Goal: Information Seeking & Learning: Check status

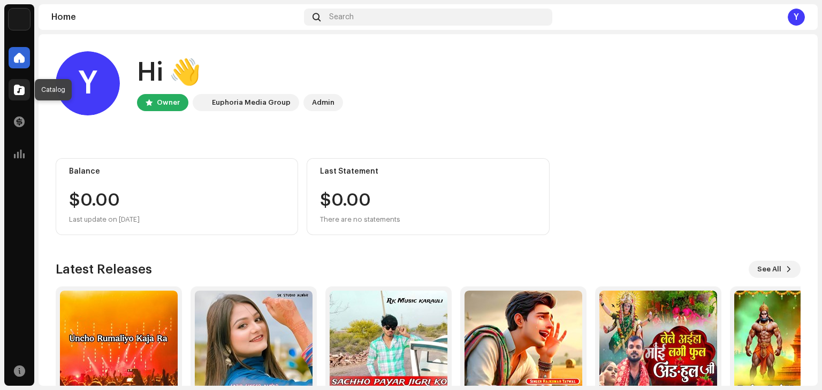
click at [19, 90] on span at bounding box center [19, 90] width 11 height 9
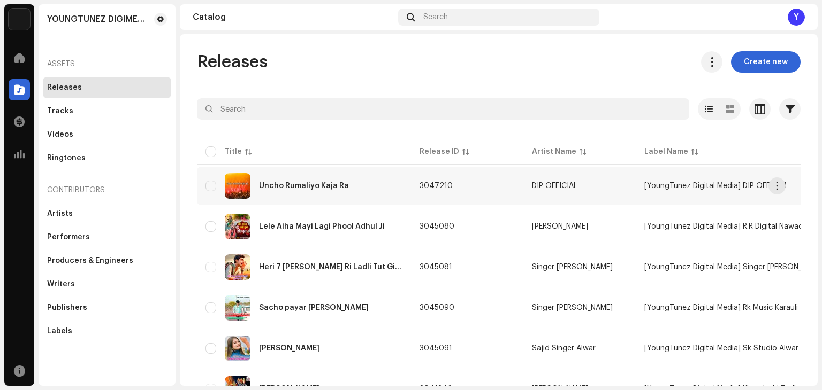
click at [291, 174] on div "Uncho Rumaliyo Kaja Ra" at bounding box center [303, 186] width 197 height 26
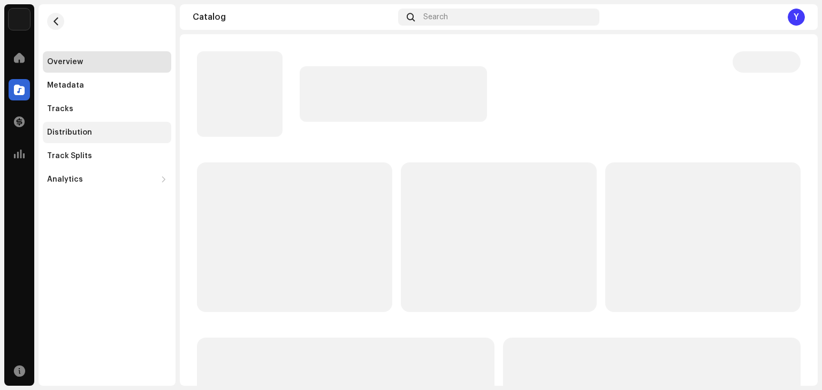
click at [85, 122] on div "Distribution" at bounding box center [107, 132] width 128 height 21
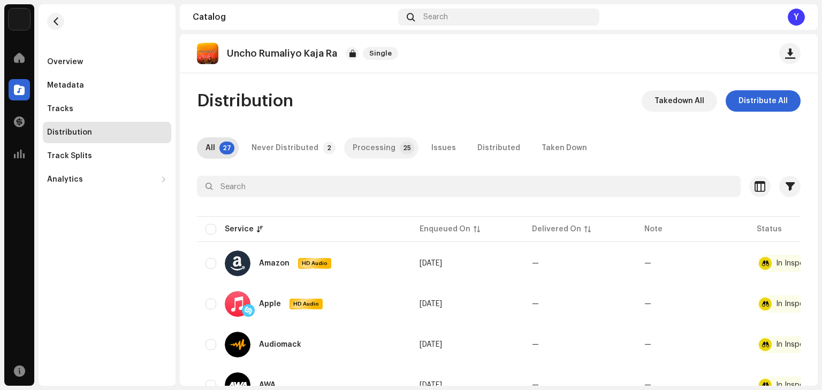
click at [357, 153] on div "Processing" at bounding box center [374, 147] width 43 height 21
click at [214, 150] on div "All" at bounding box center [210, 147] width 10 height 21
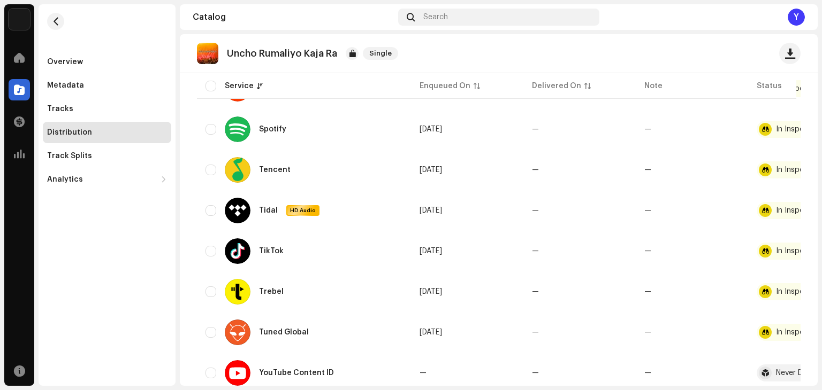
scroll to position [503, 0]
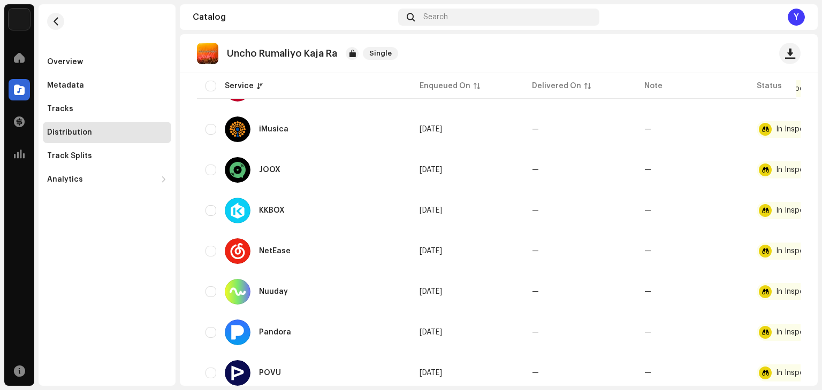
drag, startPoint x: 169, startPoint y: 236, endPoint x: 161, endPoint y: 243, distance: 10.3
click at [161, 243] on div "Overview Metadata Tracks Distribution Track Splits Analytics Consumption Engage…" at bounding box center [107, 195] width 137 height 382
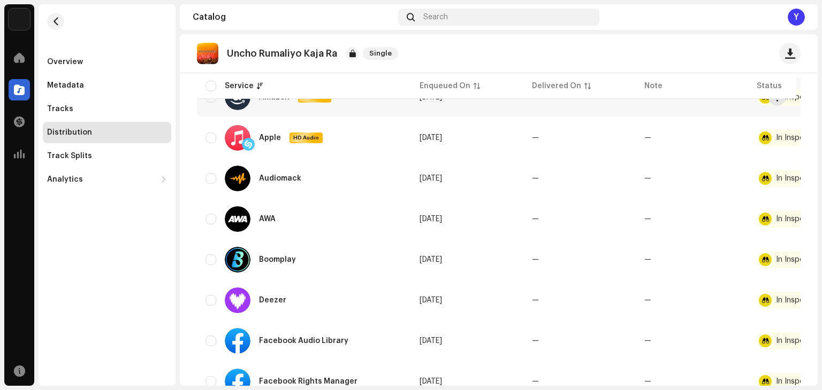
scroll to position [107, 0]
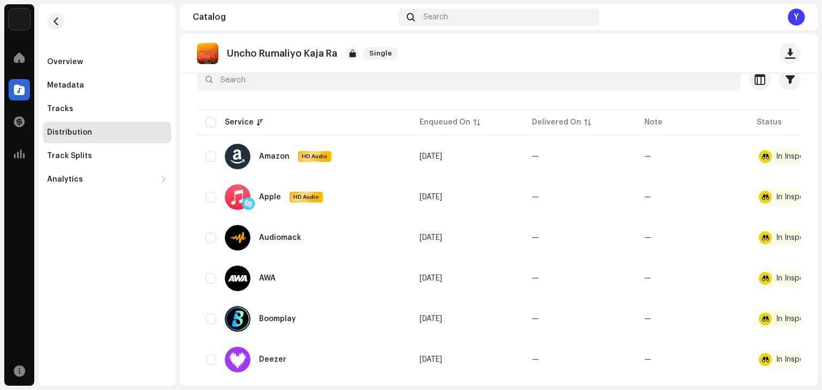
click at [147, 251] on div "Overview Metadata Tracks Distribution Track Splits Analytics Consumption Engage…" at bounding box center [107, 195] width 137 height 382
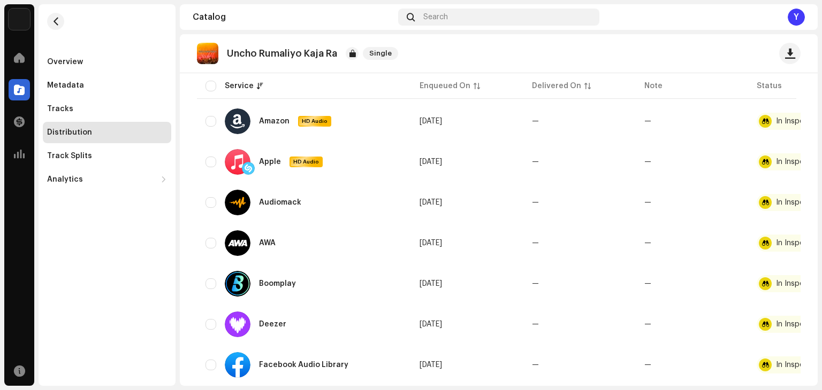
scroll to position [150, 0]
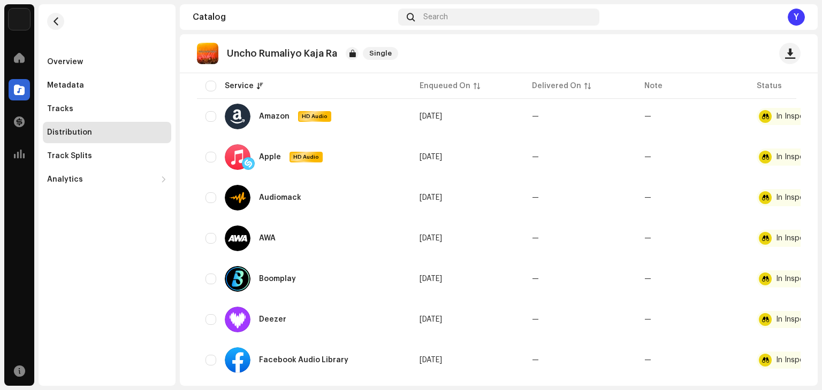
click at [228, 54] on p "Uncho Rumaliyo Kaja Ra" at bounding box center [282, 53] width 110 height 11
copy re-o-release-hero "Uncho Rumaliyo Kaja Ra Single"
click at [64, 13] on re-m-nav-back at bounding box center [56, 27] width 26 height 47
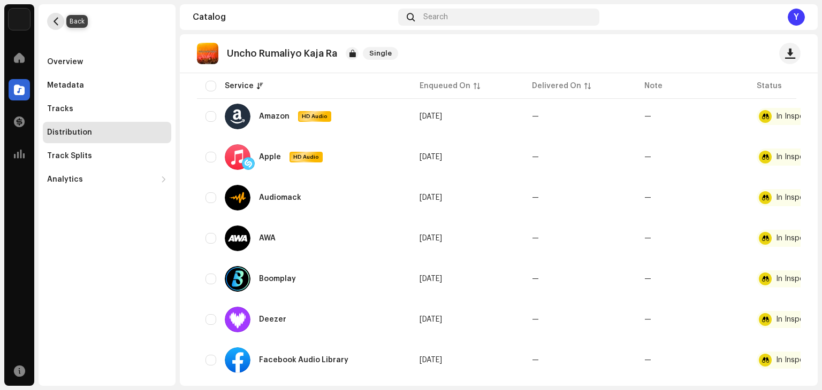
click at [54, 24] on span "button" at bounding box center [56, 21] width 8 height 9
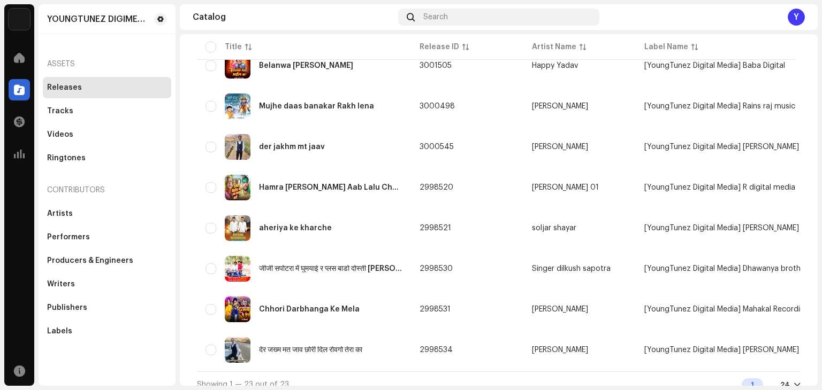
scroll to position [748, 0]
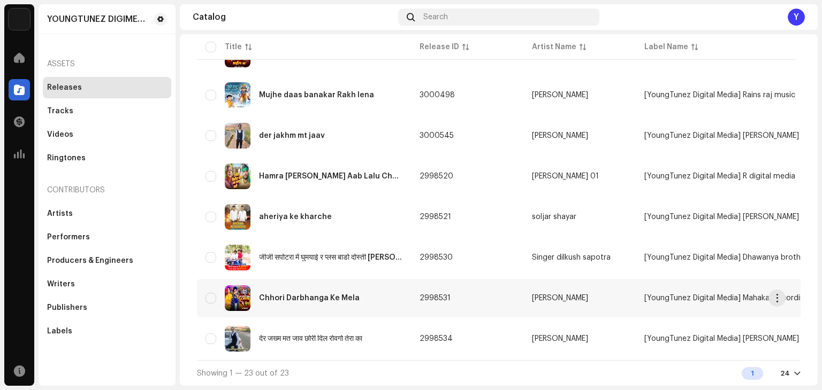
click at [303, 300] on div "Chhori Darbhanga Ke Mela" at bounding box center [303, 299] width 197 height 26
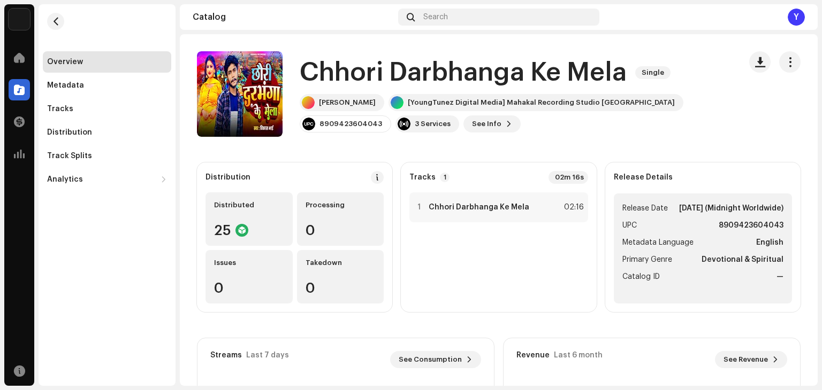
click at [385, 64] on h1 "Chhori Darbhanga Ke Mela" at bounding box center [463, 73] width 327 height 34
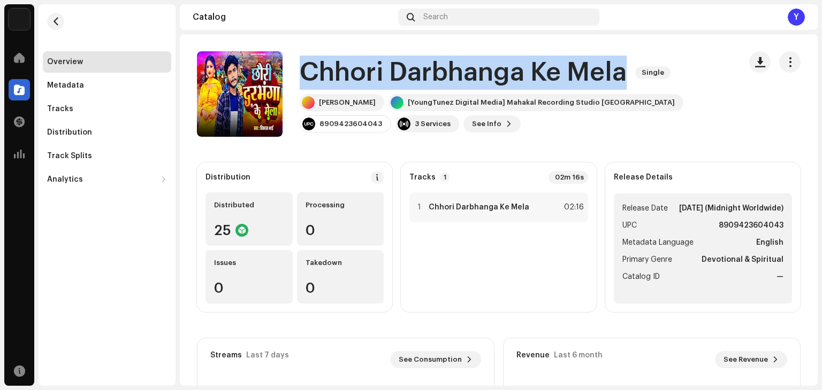
click at [385, 64] on h1 "Chhori Darbhanga Ke Mela" at bounding box center [463, 73] width 327 height 34
copy div "[PERSON_NAME] Ke Mela Single"
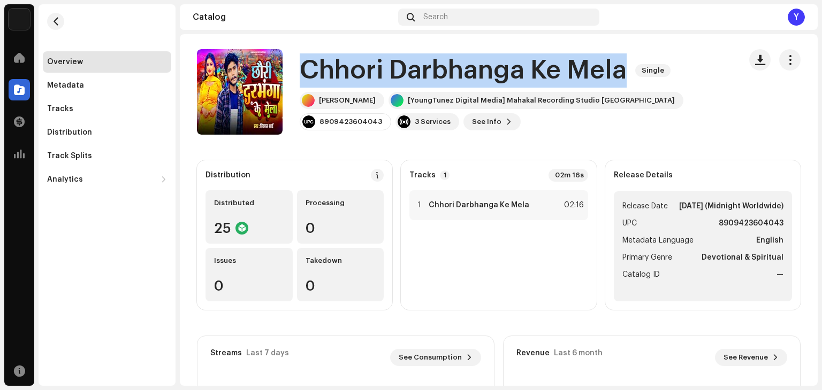
scroll to position [2, 0]
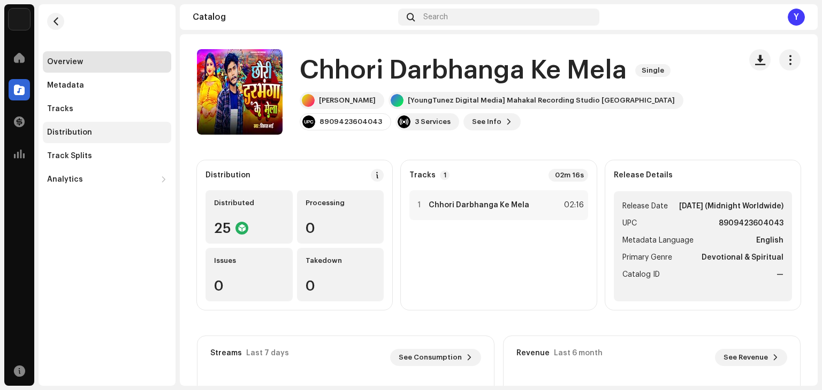
drag, startPoint x: 116, startPoint y: 127, endPoint x: 109, endPoint y: 131, distance: 8.1
click at [114, 128] on div "Distribution" at bounding box center [107, 132] width 128 height 21
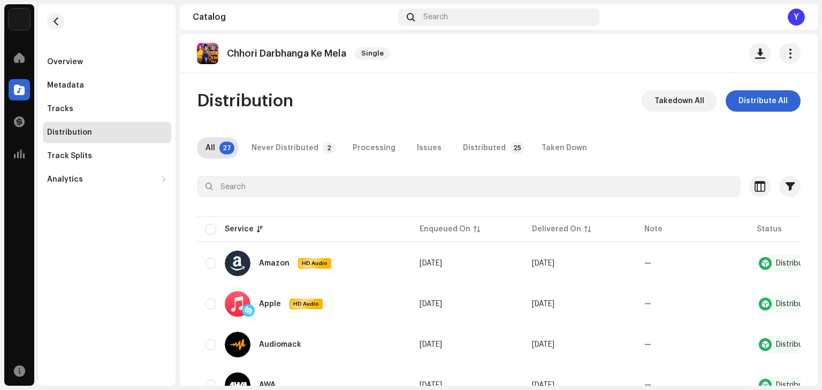
drag, startPoint x: 315, startPoint y: 111, endPoint x: 310, endPoint y: 113, distance: 5.6
click at [465, 146] on div "Distributed" at bounding box center [484, 147] width 43 height 21
click at [215, 147] on p-tab "All 27" at bounding box center [218, 147] width 42 height 21
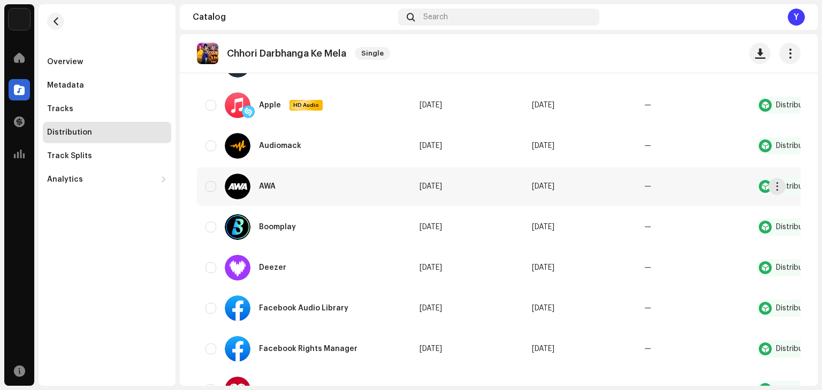
scroll to position [214, 0]
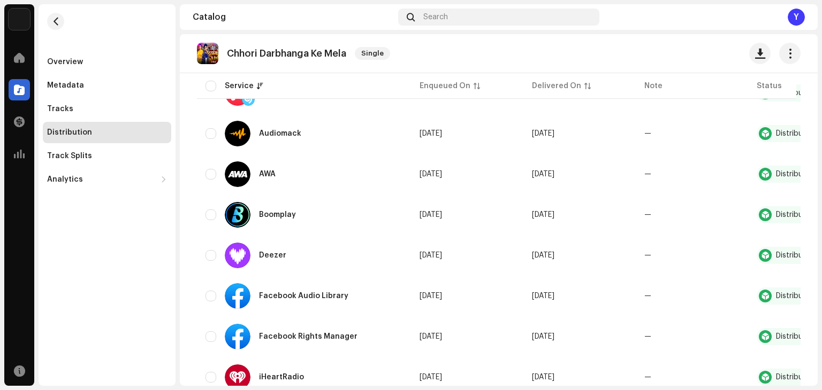
click at [250, 56] on p "Chhori Darbhanga Ke Mela" at bounding box center [286, 53] width 119 height 11
click at [249, 57] on p "Chhori Darbhanga Ke Mela" at bounding box center [286, 53] width 119 height 11
copy re-o-release-hero "[PERSON_NAME] Ke Mela Single"
click at [55, 20] on span "button" at bounding box center [56, 21] width 8 height 9
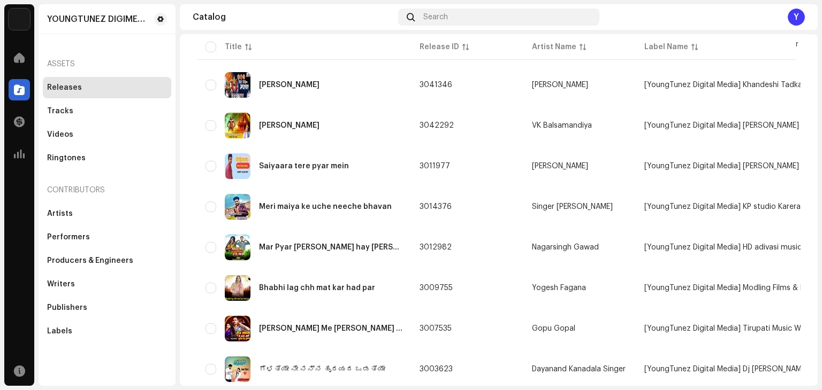
scroll to position [374, 0]
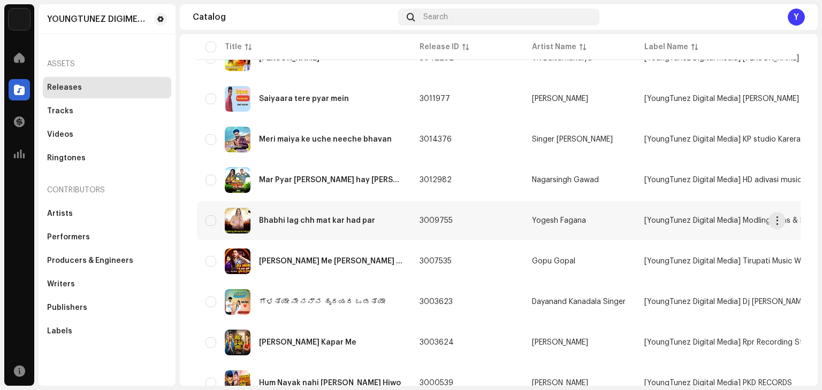
click at [320, 227] on div "Bhabhi lag chh mat kar had par" at bounding box center [303, 221] width 197 height 26
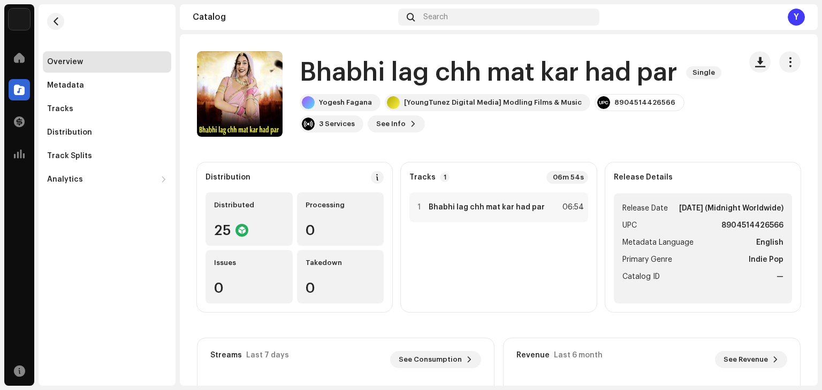
click at [367, 78] on h1 "Bhabhi lag chh mat kar had par" at bounding box center [489, 73] width 378 height 34
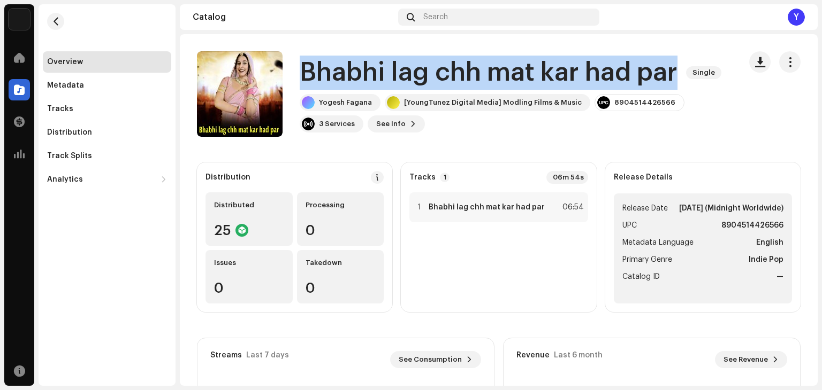
click at [367, 78] on h1 "Bhabhi lag chh mat kar had par" at bounding box center [489, 73] width 378 height 34
copy div "Bhabhi lag chh mat kar had par Single"
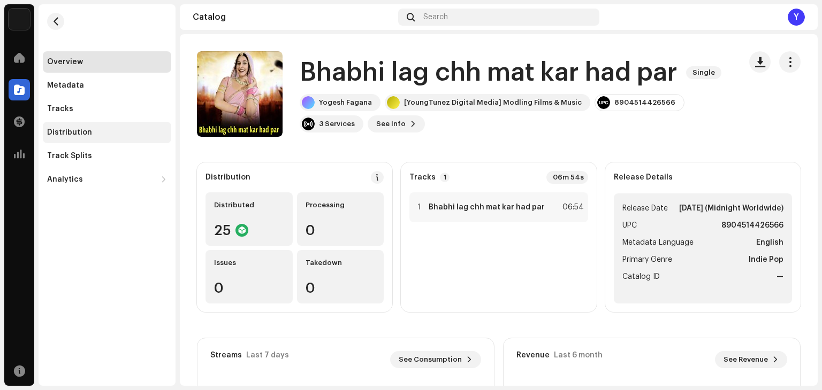
click at [96, 122] on div "Distribution" at bounding box center [107, 132] width 128 height 21
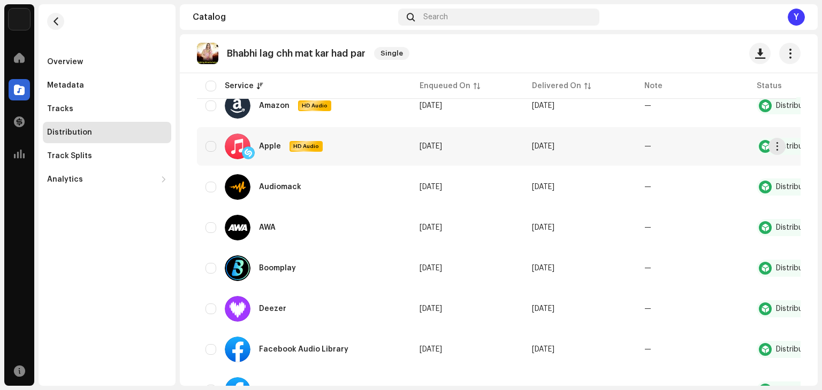
scroll to position [214, 0]
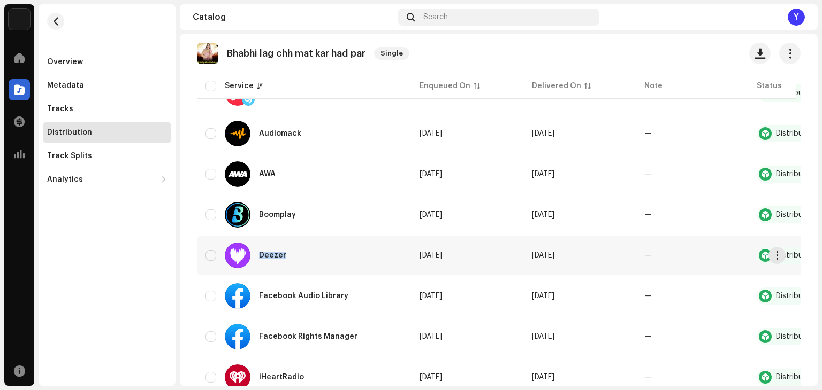
drag, startPoint x: 260, startPoint y: 257, endPoint x: 293, endPoint y: 259, distance: 33.2
click at [293, 259] on div "Deezer" at bounding box center [303, 256] width 197 height 26
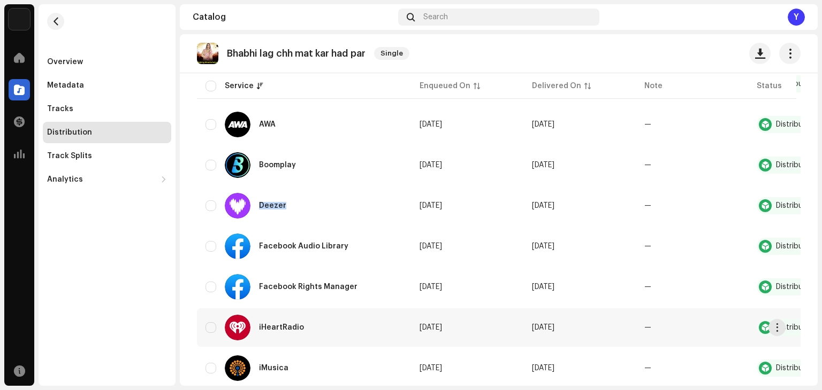
scroll to position [321, 0]
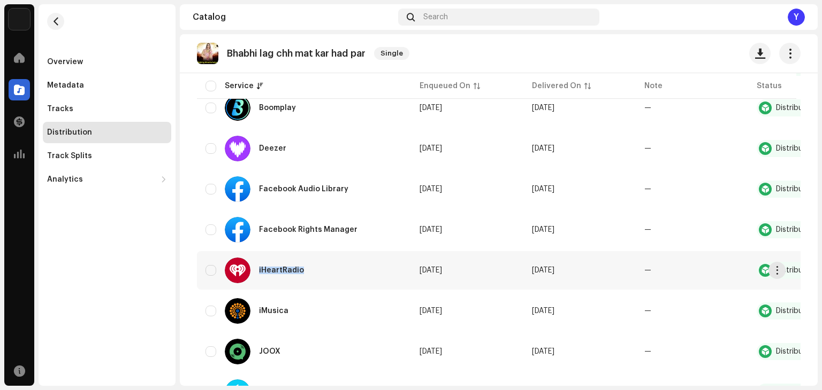
drag, startPoint x: 256, startPoint y: 267, endPoint x: 308, endPoint y: 268, distance: 52.4
click at [308, 268] on div "iHeartRadio" at bounding box center [269, 271] width 88 height 26
copy div "iHeartRadio"
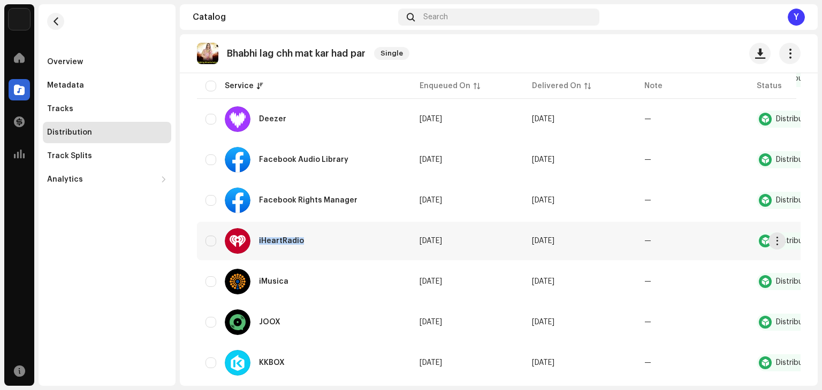
scroll to position [374, 0]
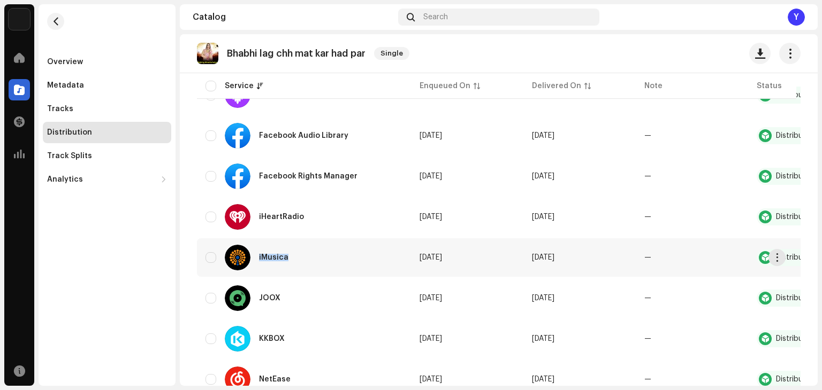
drag, startPoint x: 257, startPoint y: 252, endPoint x: 315, endPoint y: 276, distance: 62.4
click at [290, 257] on div "iMusica" at bounding box center [261, 258] width 72 height 26
copy div "iMusica"
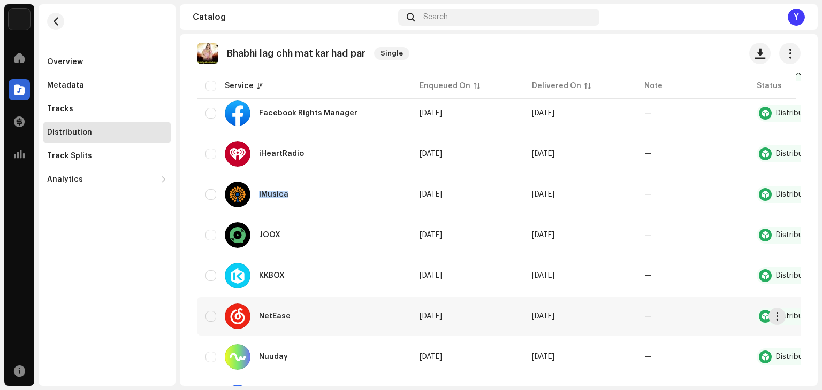
scroll to position [535, 0]
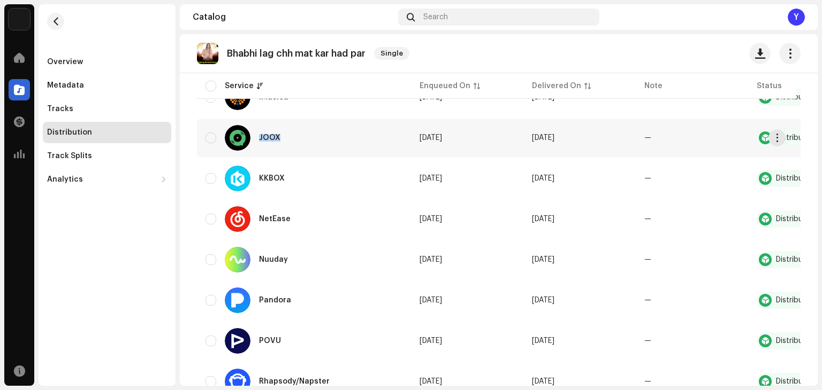
drag, startPoint x: 252, startPoint y: 135, endPoint x: 295, endPoint y: 143, distance: 43.5
click at [295, 143] on div "JOOX" at bounding box center [303, 138] width 197 height 26
copy div "JOOX"
drag, startPoint x: 262, startPoint y: 179, endPoint x: 290, endPoint y: 181, distance: 27.9
click at [289, 181] on div "KKBOX" at bounding box center [259, 179] width 68 height 26
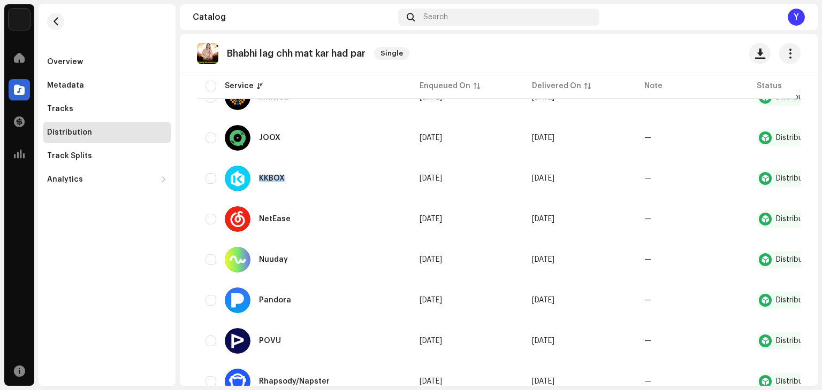
copy div "KKBOX"
drag, startPoint x: 261, startPoint y: 223, endPoint x: 293, endPoint y: 223, distance: 31.6
click at [293, 223] on div "NetEase" at bounding box center [262, 219] width 74 height 26
copy div "NetEase"
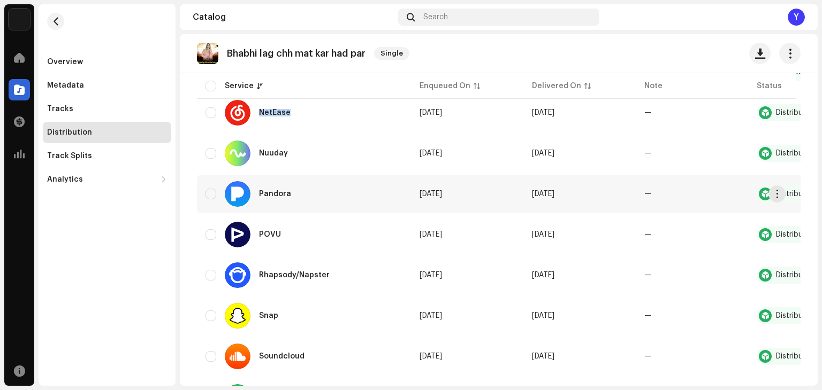
scroll to position [642, 0]
drag, startPoint x: 255, startPoint y: 152, endPoint x: 292, endPoint y: 150, distance: 36.9
click at [292, 150] on div "Nuuday" at bounding box center [261, 153] width 72 height 26
copy div "Nuuday"
drag, startPoint x: 253, startPoint y: 193, endPoint x: 294, endPoint y: 200, distance: 41.7
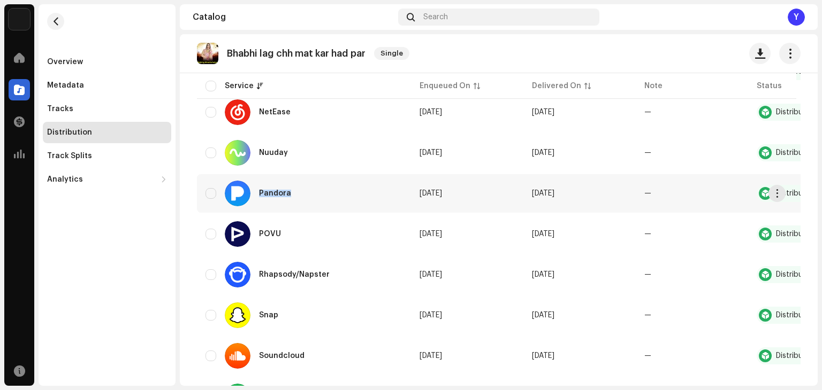
click at [294, 200] on div "Pandora" at bounding box center [262, 194] width 75 height 26
drag, startPoint x: 257, startPoint y: 232, endPoint x: 301, endPoint y: 220, distance: 45.8
click at [301, 220] on td "POVU" at bounding box center [304, 234] width 214 height 39
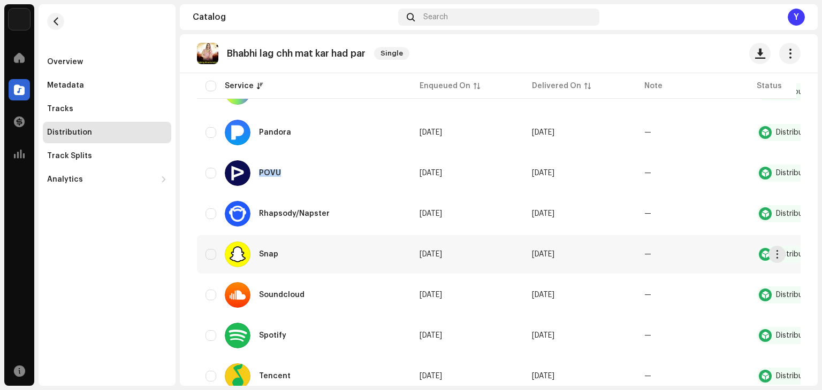
scroll to position [749, 0]
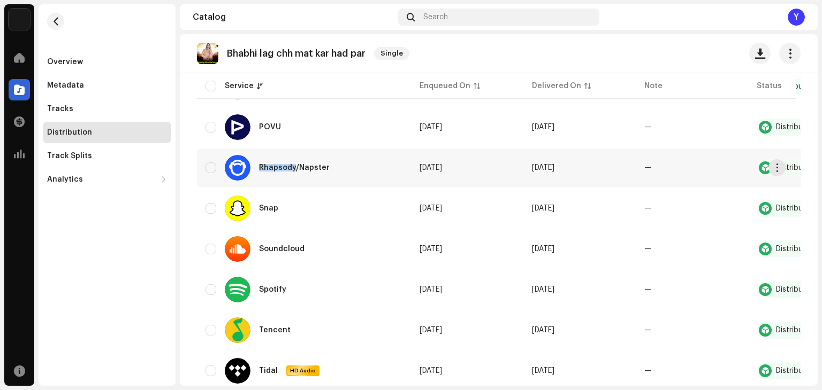
drag, startPoint x: 274, startPoint y: 172, endPoint x: 295, endPoint y: 172, distance: 20.9
click at [295, 172] on div "Rhapsody/Napster" at bounding box center [281, 168] width 113 height 26
drag, startPoint x: 258, startPoint y: 246, endPoint x: 303, endPoint y: 230, distance: 47.7
click at [328, 263] on td "Soundcloud" at bounding box center [304, 249] width 214 height 39
click at [271, 41] on div "Bhabhi lag chh mat kar had par Single" at bounding box center [499, 53] width 638 height 39
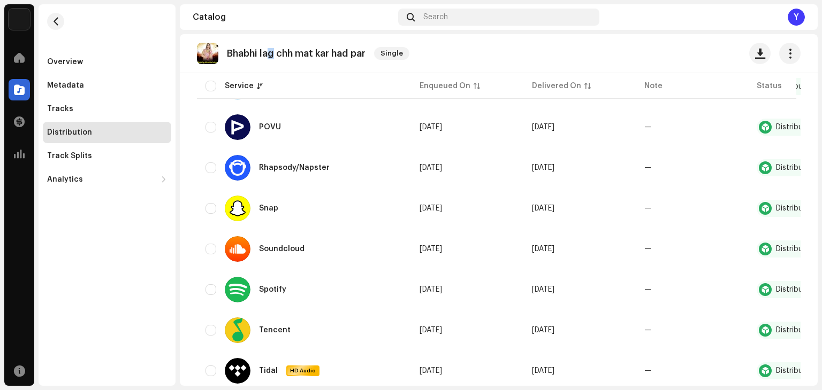
click at [272, 48] on p "Bhabhi lag chh mat kar had par" at bounding box center [296, 53] width 139 height 11
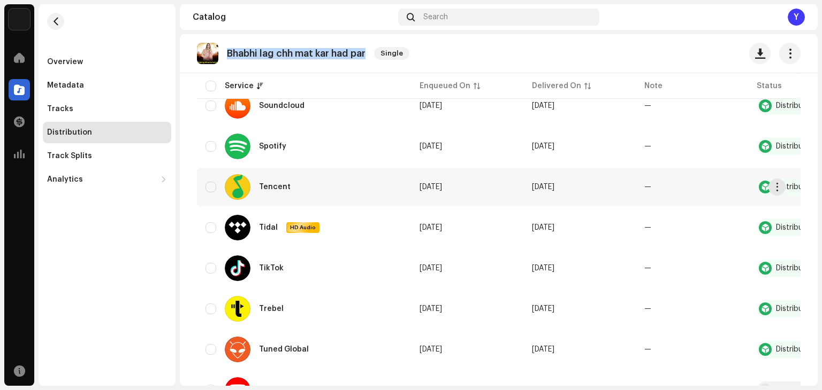
scroll to position [909, 0]
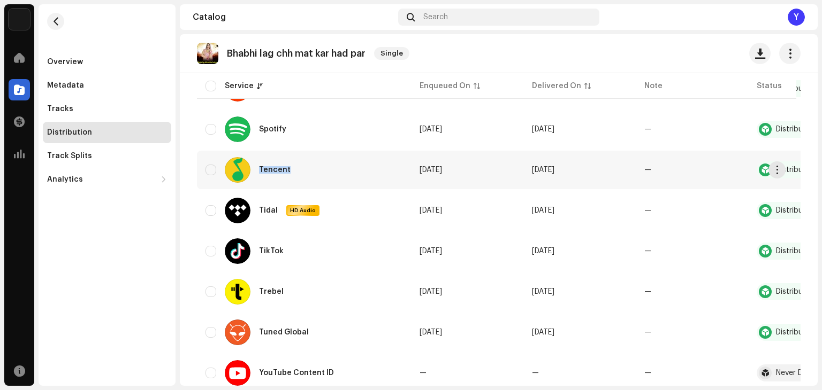
drag, startPoint x: 253, startPoint y: 164, endPoint x: 304, endPoint y: 170, distance: 51.8
click at [304, 171] on div "Tencent" at bounding box center [303, 170] width 197 height 26
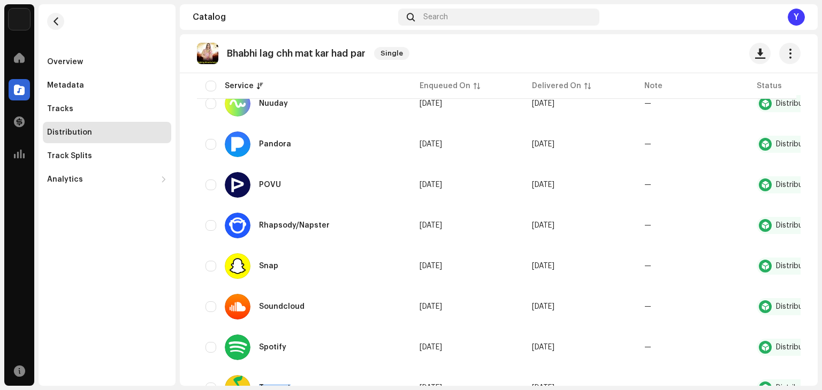
scroll to position [668, 0]
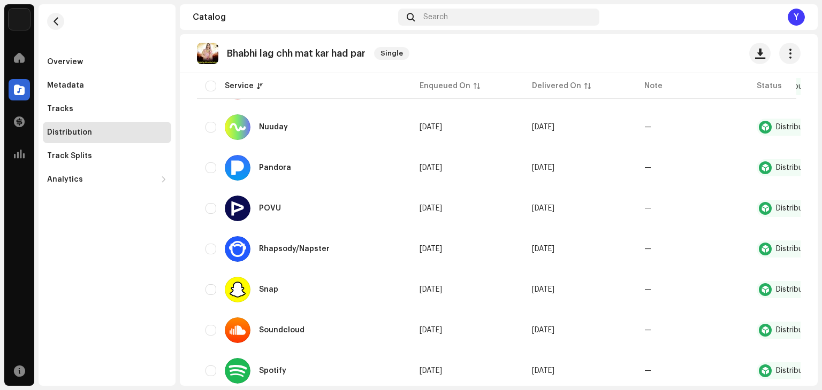
drag, startPoint x: 164, startPoint y: 281, endPoint x: 157, endPoint y: 287, distance: 9.5
drag, startPoint x: 157, startPoint y: 287, endPoint x: 141, endPoint y: 298, distance: 19.2
click at [141, 298] on div "Overview Metadata Tracks Distribution Track Splits Analytics Consumption Engage…" at bounding box center [107, 195] width 137 height 382
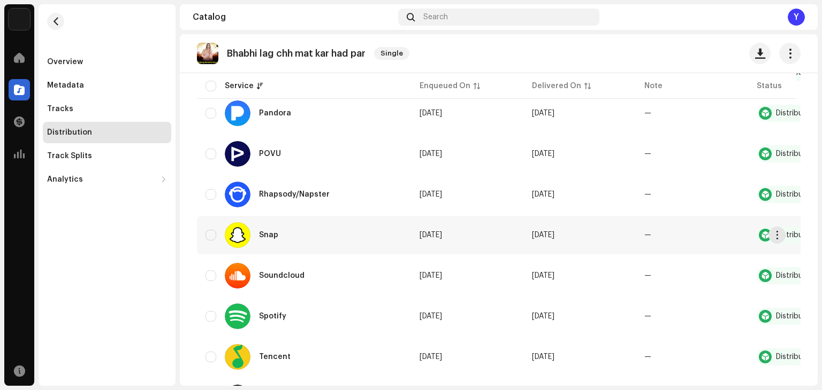
scroll to position [721, 0]
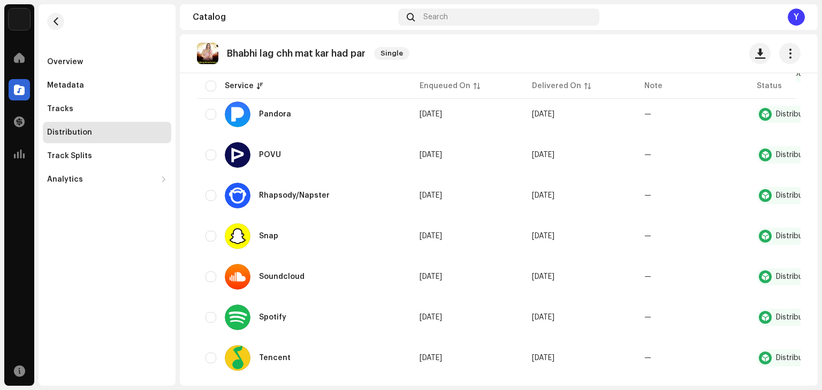
drag, startPoint x: 182, startPoint y: 260, endPoint x: 166, endPoint y: 265, distance: 16.4
click at [166, 265] on div "Overview Metadata Tracks Distribution Track Splits Analytics Consumption Engage…" at bounding box center [107, 195] width 137 height 382
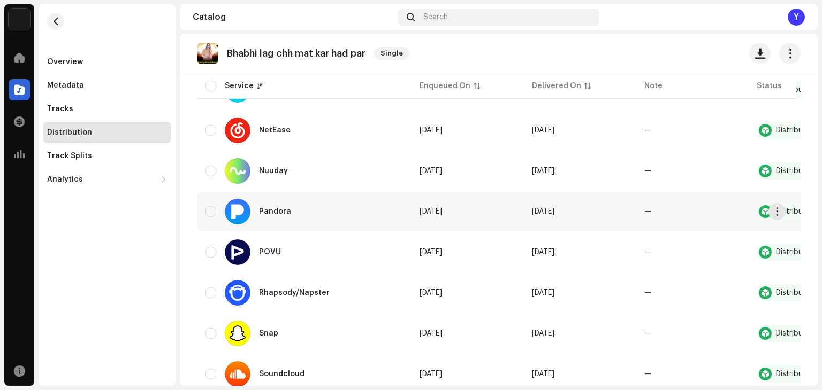
scroll to position [561, 0]
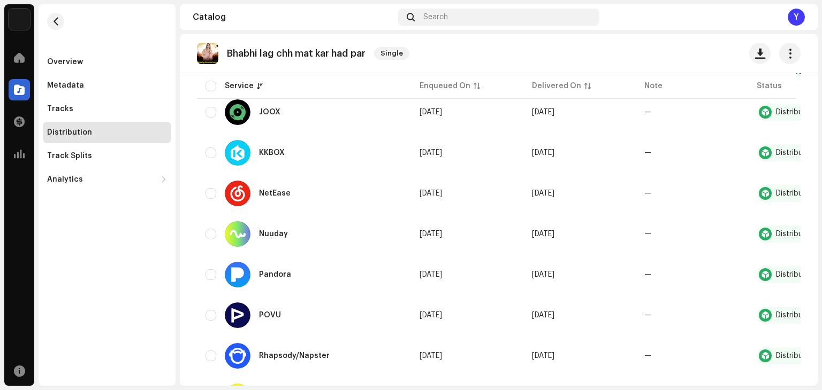
click at [190, 219] on div "Distribution Takedown All Distribute All All 27 Never Distributed 2 Processing …" at bounding box center [499, 170] width 638 height 1280
drag, startPoint x: 160, startPoint y: 256, endPoint x: 152, endPoint y: 259, distance: 8.4
click at [148, 263] on div "Overview Metadata Tracks Distribution Track Splits Analytics Consumption Engage…" at bounding box center [107, 195] width 137 height 382
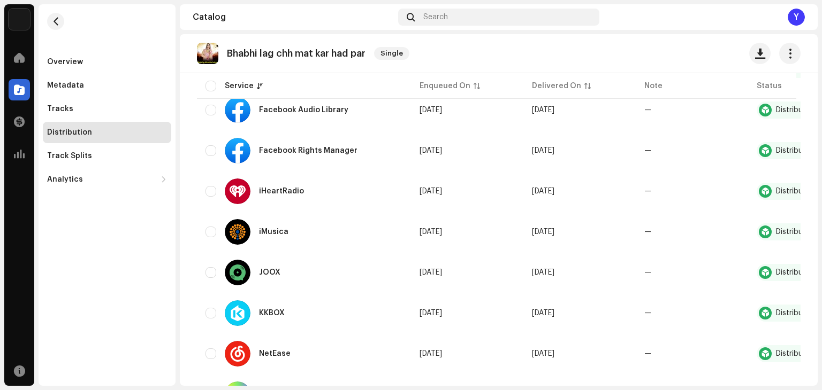
drag, startPoint x: 172, startPoint y: 232, endPoint x: 127, endPoint y: 252, distance: 48.8
click at [127, 252] on div "Overview Metadata Tracks Distribution Track Splits Analytics Consumption Engage…" at bounding box center [107, 195] width 137 height 382
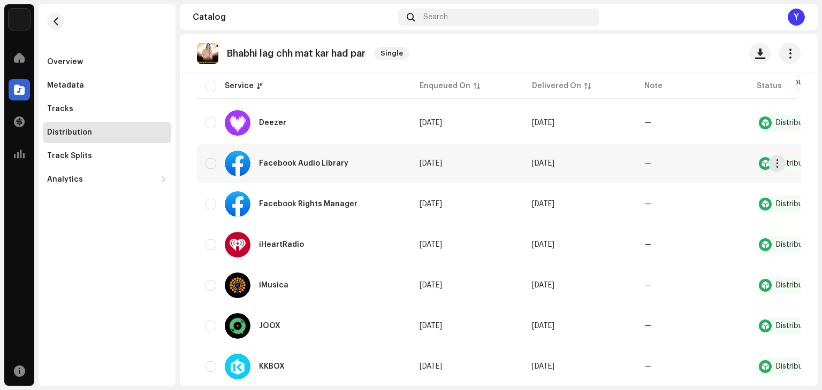
scroll to position [186, 0]
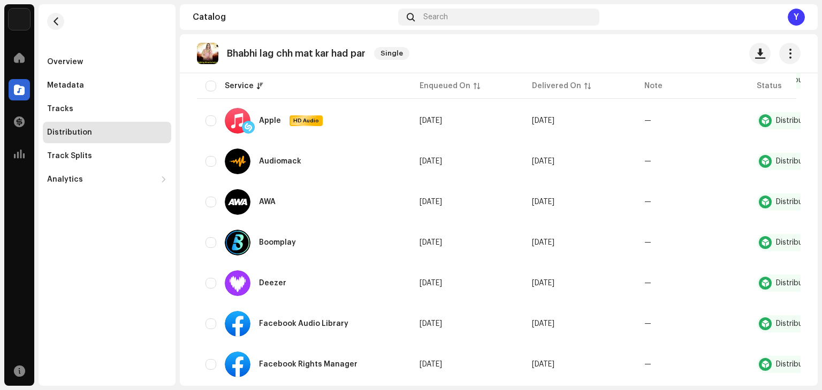
drag, startPoint x: 150, startPoint y: 258, endPoint x: 135, endPoint y: 270, distance: 19.0
drag, startPoint x: 135, startPoint y: 270, endPoint x: 227, endPoint y: 234, distance: 98.7
click at [136, 275] on div "Overview Metadata Tracks Distribution Track Splits Analytics Consumption Engage…" at bounding box center [107, 195] width 137 height 382
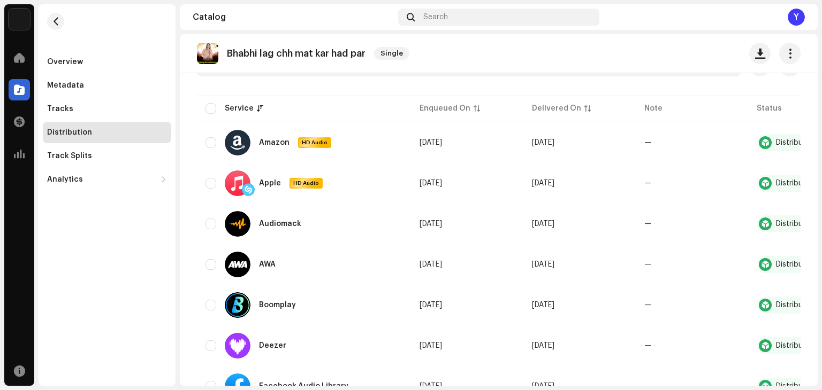
scroll to position [79, 0]
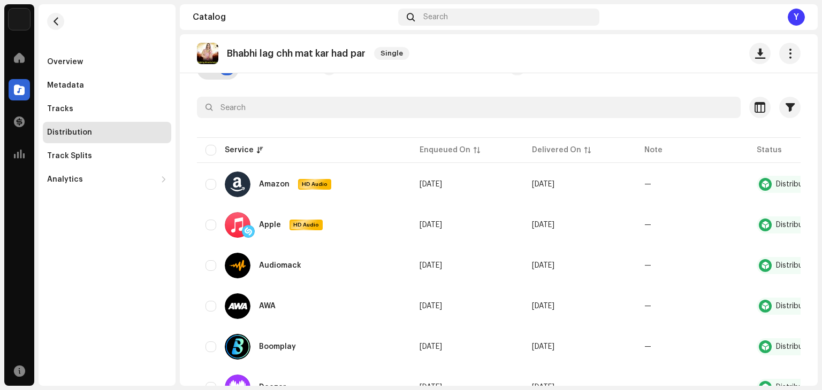
click at [294, 56] on p "Bhabhi lag chh mat kar had par" at bounding box center [296, 53] width 139 height 11
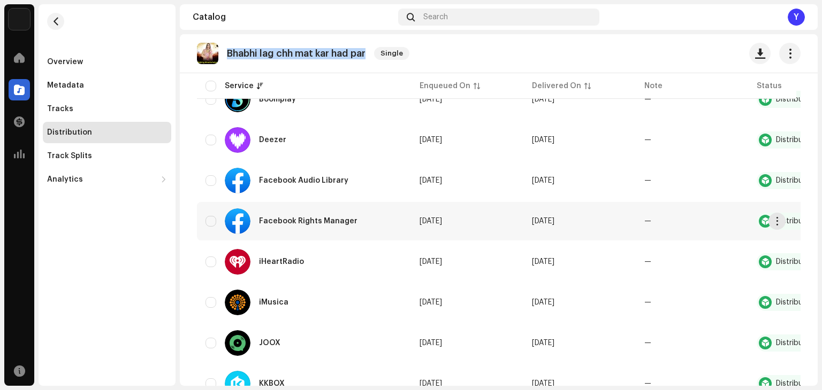
scroll to position [347, 0]
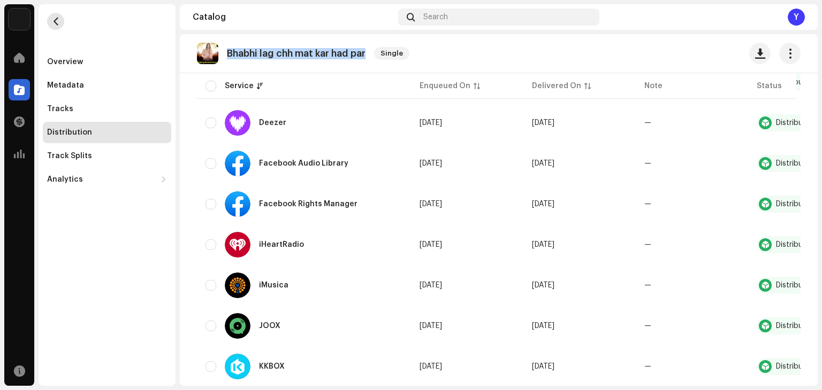
click at [57, 25] on span "button" at bounding box center [56, 21] width 8 height 9
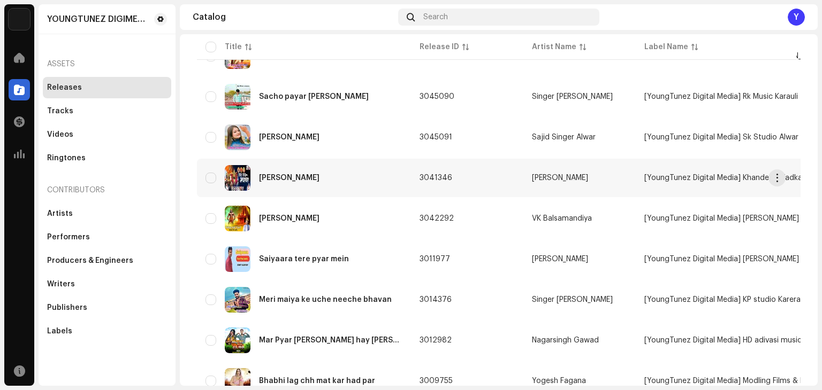
scroll to position [53, 0]
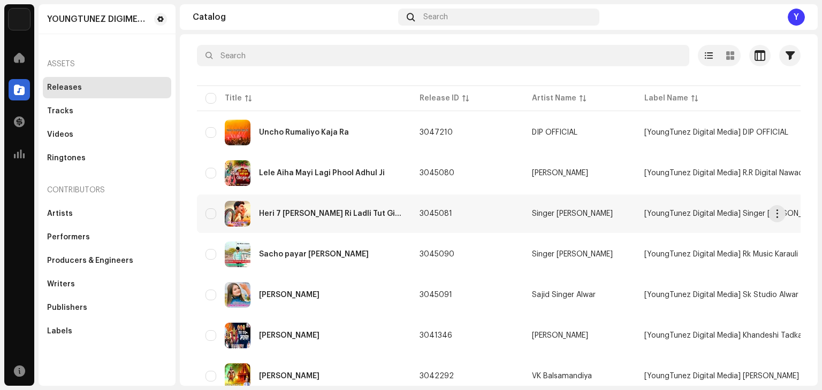
click at [371, 219] on div "Heri 7 [PERSON_NAME] Ri Ladli Tut Giya Ri" at bounding box center [303, 214] width 197 height 26
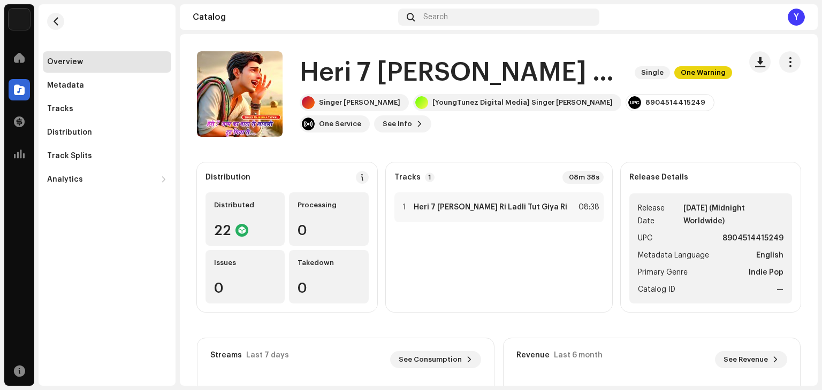
click at [440, 63] on h1 "Heri 7 [PERSON_NAME] Ri Ladli Tut Giya Ri" at bounding box center [463, 73] width 326 height 34
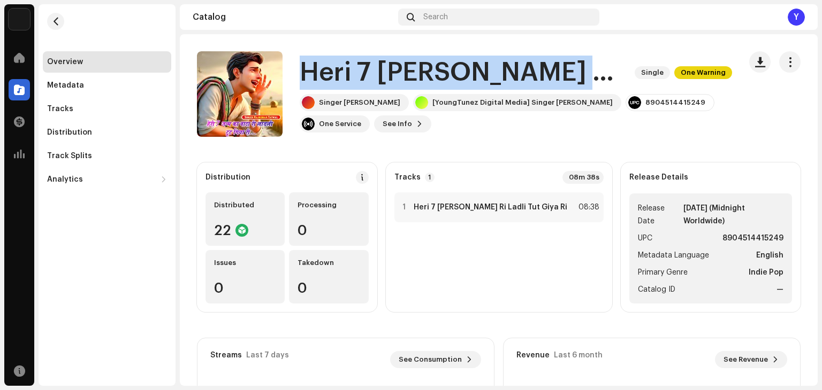
click at [440, 63] on h1 "Heri 7 [PERSON_NAME] Ri Ladli Tut Giya Ri" at bounding box center [463, 73] width 326 height 34
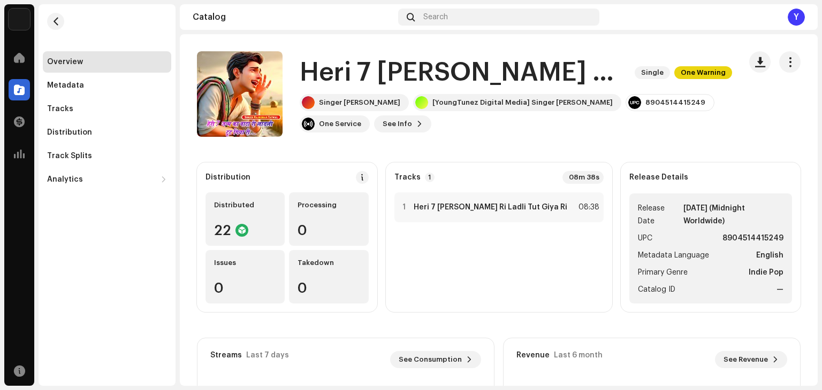
click at [46, 25] on re-m-nav-back at bounding box center [56, 27] width 26 height 47
click at [47, 25] on re-m-nav-back at bounding box center [56, 27] width 26 height 47
click at [79, 129] on div "Distribution" at bounding box center [69, 132] width 45 height 9
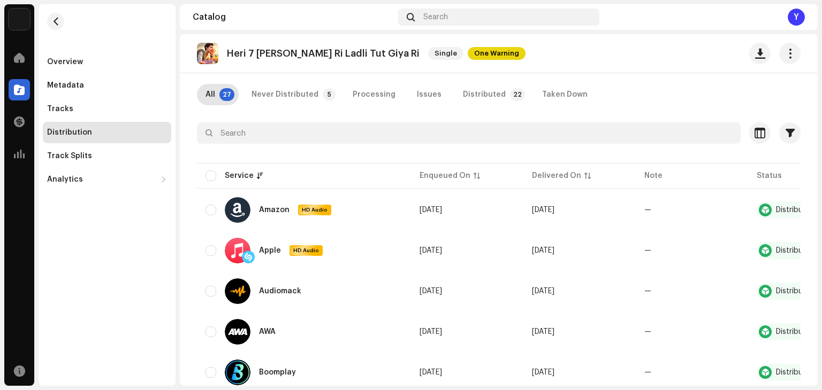
scroll to position [107, 0]
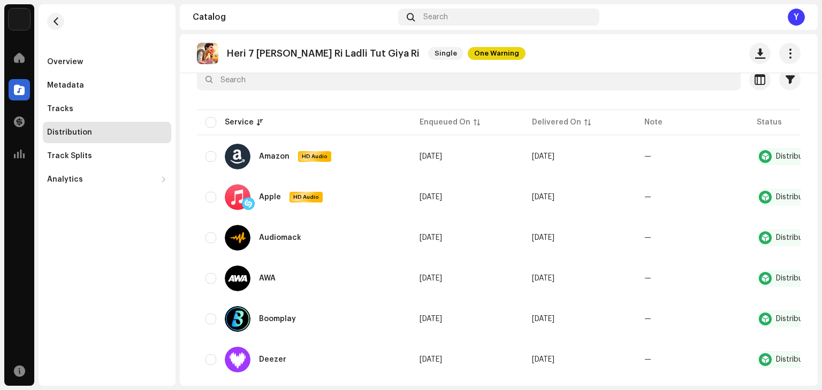
drag, startPoint x: 138, startPoint y: 269, endPoint x: 133, endPoint y: 271, distance: 5.5
drag, startPoint x: 133, startPoint y: 271, endPoint x: 121, endPoint y: 279, distance: 14.4
click at [121, 279] on div "Overview Metadata Tracks Distribution Track Splits Analytics Consumption Engage…" at bounding box center [107, 195] width 137 height 382
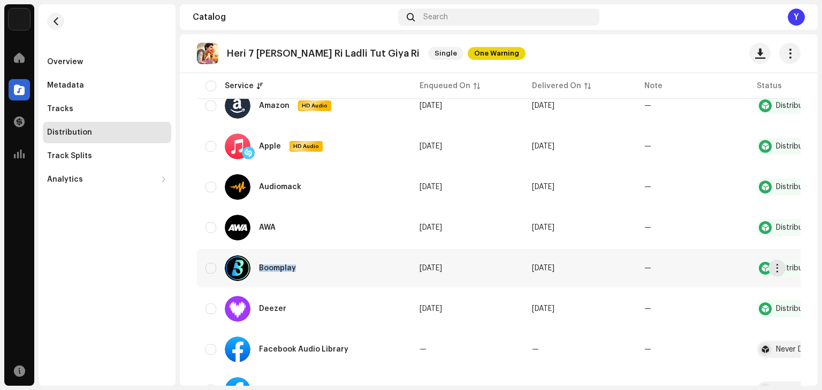
drag, startPoint x: 259, startPoint y: 270, endPoint x: 318, endPoint y: 274, distance: 59.0
click at [318, 274] on div "Boomplay" at bounding box center [303, 269] width 197 height 26
click at [238, 59] on div "Heri 7 [PERSON_NAME] Ri Ladli Tut Giya Ri Single One Warning" at bounding box center [361, 53] width 328 height 21
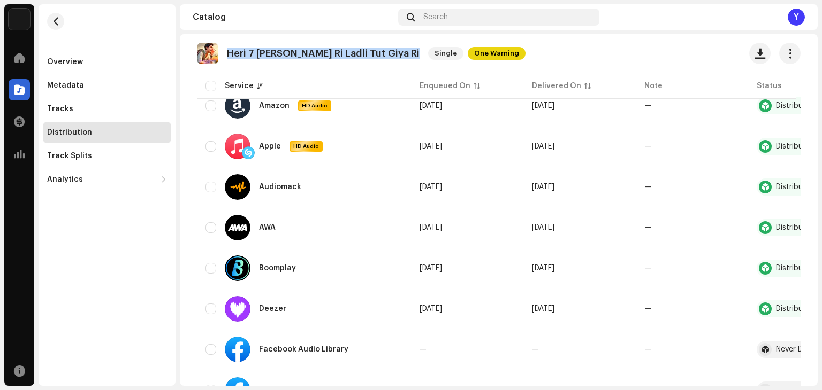
click at [238, 59] on div "Heri 7 [PERSON_NAME] Ri Ladli Tut Giya Ri Single One Warning" at bounding box center [361, 53] width 328 height 21
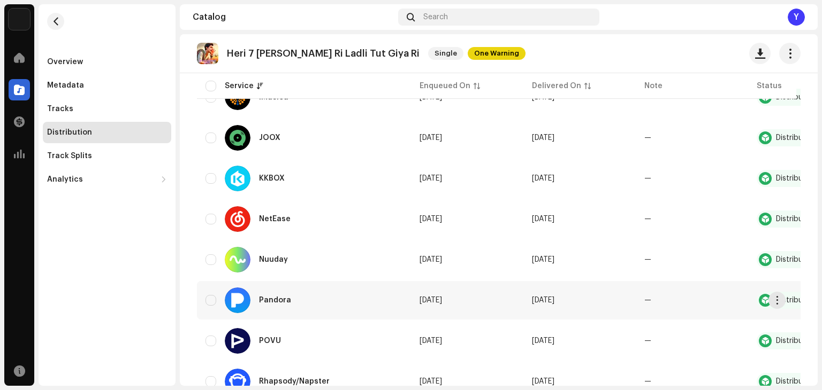
scroll to position [591, 0]
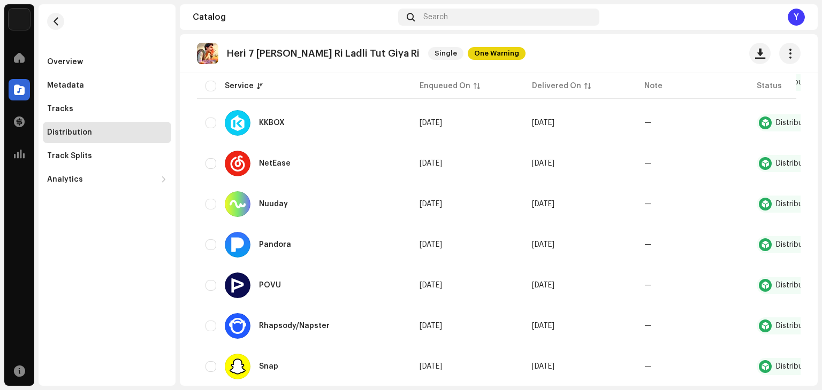
drag, startPoint x: 151, startPoint y: 292, endPoint x: 147, endPoint y: 296, distance: 6.1
click at [143, 300] on div "Overview Metadata Tracks Distribution Track Splits Analytics Consumption Engage…" at bounding box center [107, 195] width 137 height 382
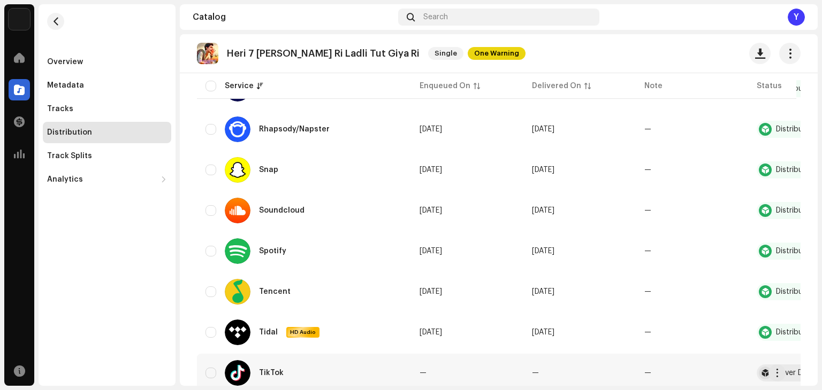
scroll to position [858, 0]
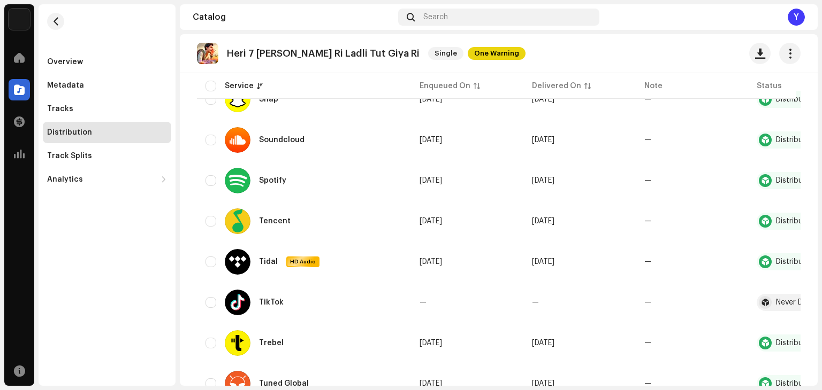
click at [126, 327] on div "Overview Metadata Tracks Distribution Track Splits Analytics Consumption Engage…" at bounding box center [107, 195] width 137 height 382
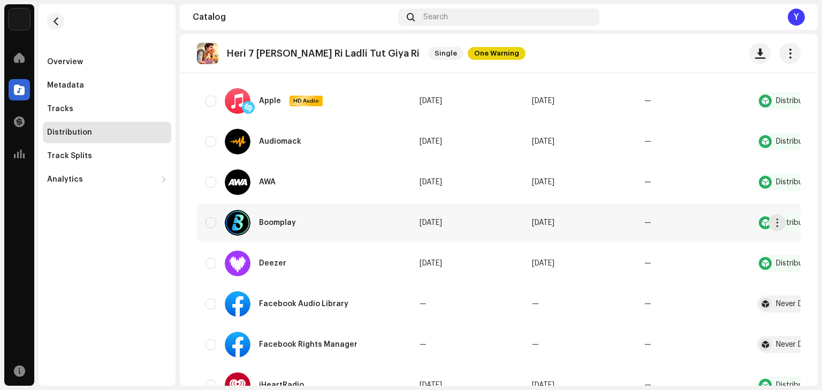
scroll to position [214, 0]
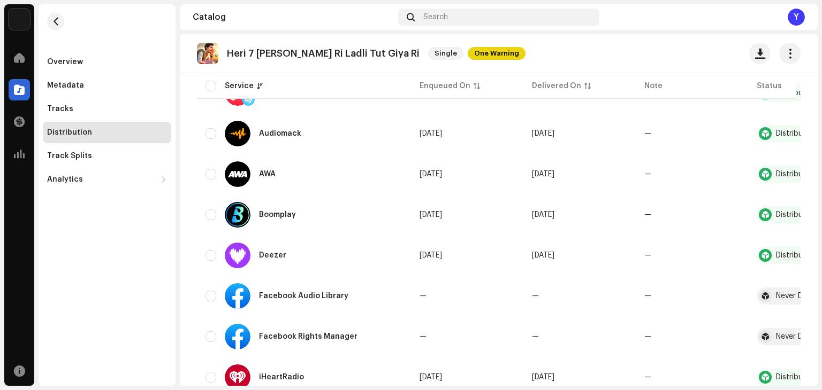
drag, startPoint x: 145, startPoint y: 286, endPoint x: 131, endPoint y: 298, distance: 19.0
click at [131, 298] on div "Overview Metadata Tracks Distribution Track Splits Analytics Consumption Engage…" at bounding box center [107, 195] width 137 height 382
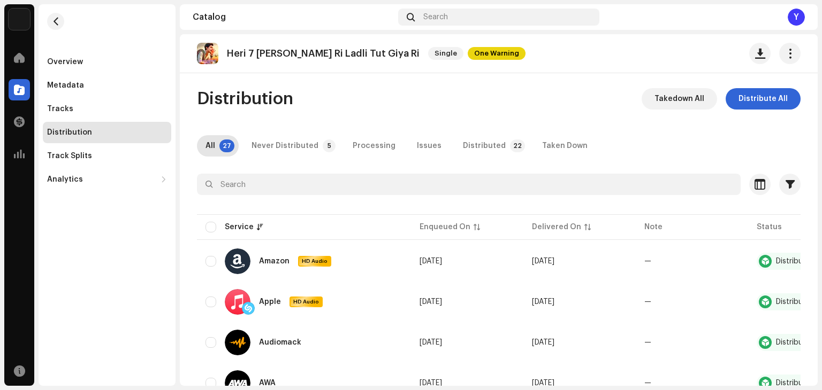
scroll to position [0, 0]
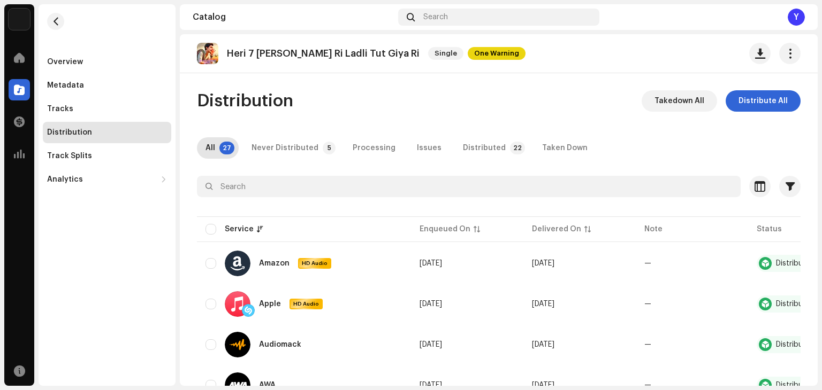
drag, startPoint x: 130, startPoint y: 268, endPoint x: 121, endPoint y: 277, distance: 12.1
click at [121, 277] on div "Overview Metadata Tracks Distribution Track Splits Analytics Consumption Engage…" at bounding box center [107, 195] width 137 height 382
click at [131, 284] on div "Overview Metadata Tracks Distribution Track Splits Analytics Consumption Engage…" at bounding box center [107, 195] width 137 height 382
click at [121, 294] on div "Overview Metadata Tracks Distribution Track Splits Analytics Consumption Engage…" at bounding box center [107, 195] width 137 height 382
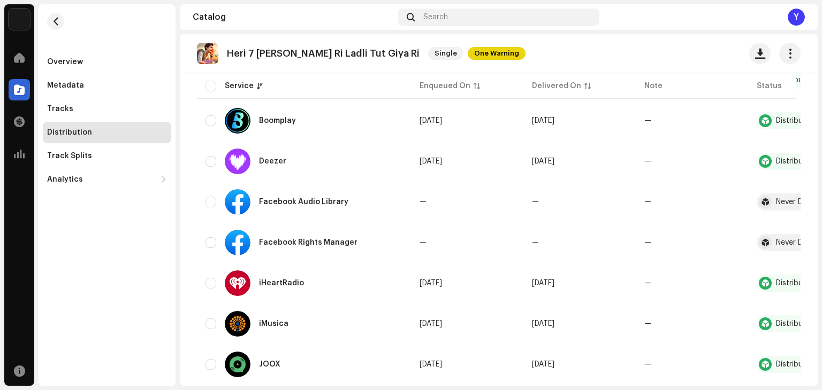
scroll to position [374, 0]
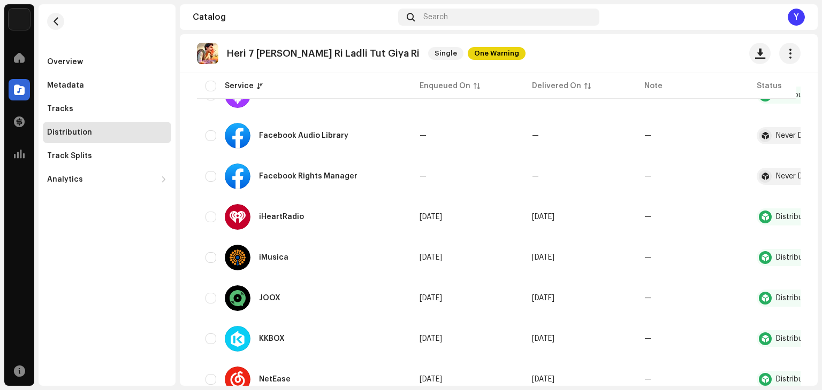
drag, startPoint x: 149, startPoint y: 260, endPoint x: 116, endPoint y: 292, distance: 45.8
click at [112, 295] on div "Overview Metadata Tracks Distribution Track Splits Analytics Consumption Engage…" at bounding box center [107, 195] width 137 height 382
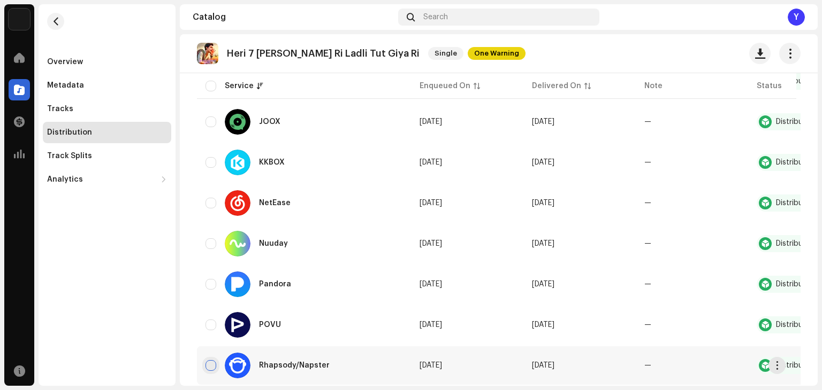
scroll to position [642, 0]
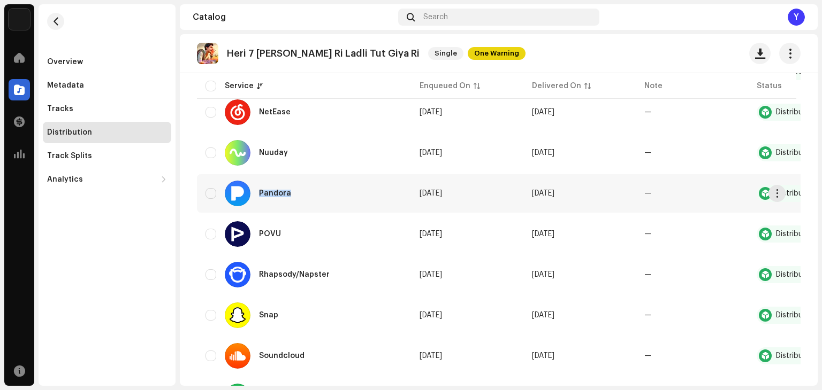
drag, startPoint x: 257, startPoint y: 192, endPoint x: 305, endPoint y: 192, distance: 47.6
click at [305, 192] on div "Pandora" at bounding box center [303, 194] width 197 height 26
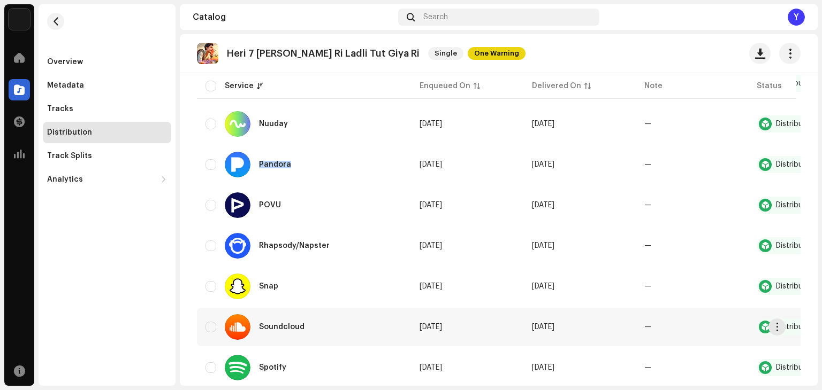
scroll to position [695, 0]
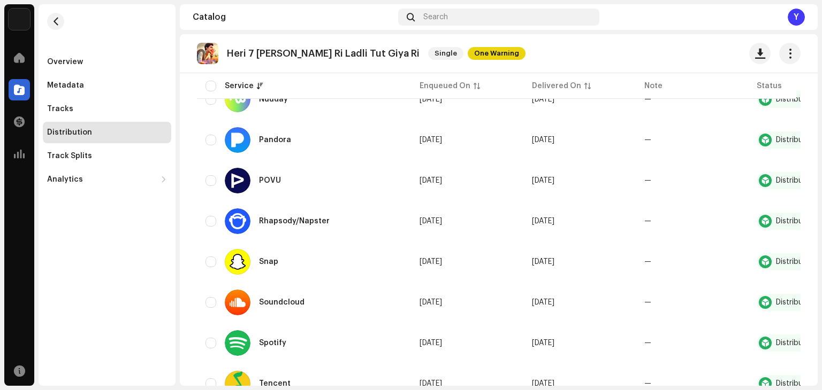
drag, startPoint x: 134, startPoint y: 302, endPoint x: 135, endPoint y: 308, distance: 6.0
click at [135, 308] on div "Overview Metadata Tracks Distribution Track Splits Analytics Consumption Engage…" at bounding box center [107, 195] width 137 height 382
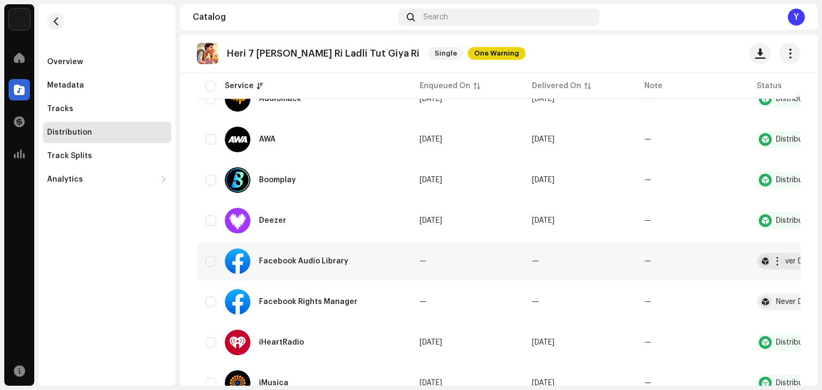
scroll to position [267, 0]
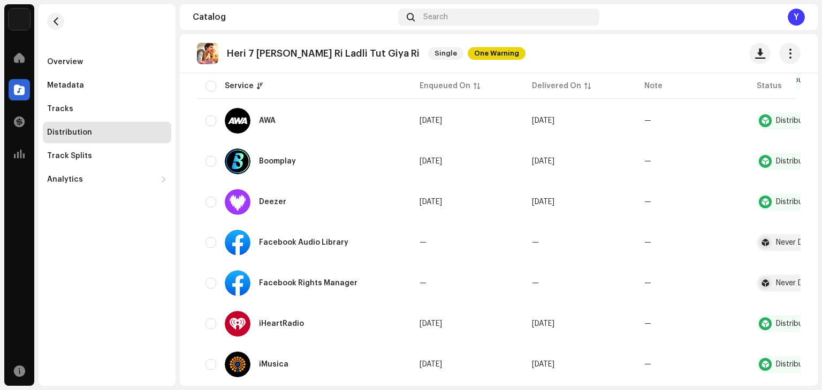
drag, startPoint x: 124, startPoint y: 253, endPoint x: 120, endPoint y: 261, distance: 9.1
drag, startPoint x: 120, startPoint y: 261, endPoint x: 98, endPoint y: 290, distance: 36.3
click at [87, 299] on div "Overview Metadata Tracks Distribution Track Splits Analytics Consumption Engage…" at bounding box center [107, 195] width 137 height 382
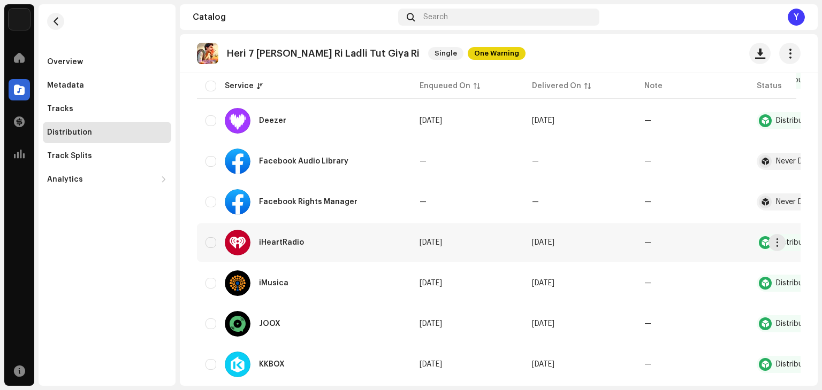
scroll to position [374, 0]
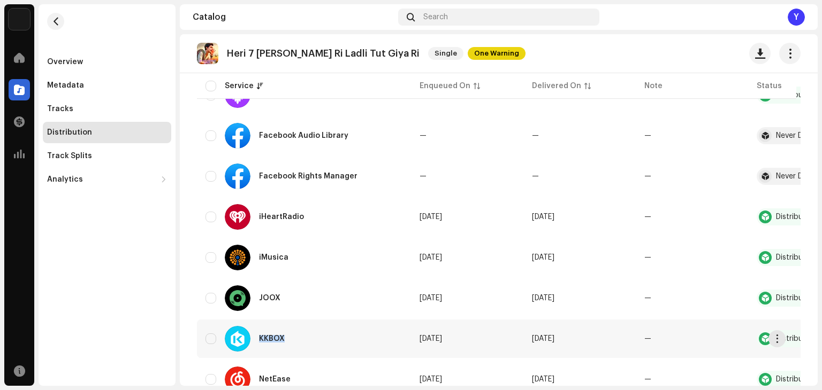
drag, startPoint x: 256, startPoint y: 335, endPoint x: 297, endPoint y: 341, distance: 41.6
click at [297, 341] on div "KKBOX" at bounding box center [303, 339] width 197 height 26
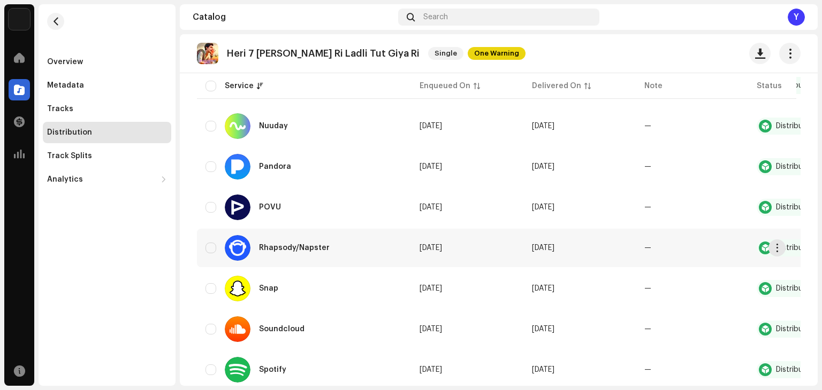
scroll to position [695, 0]
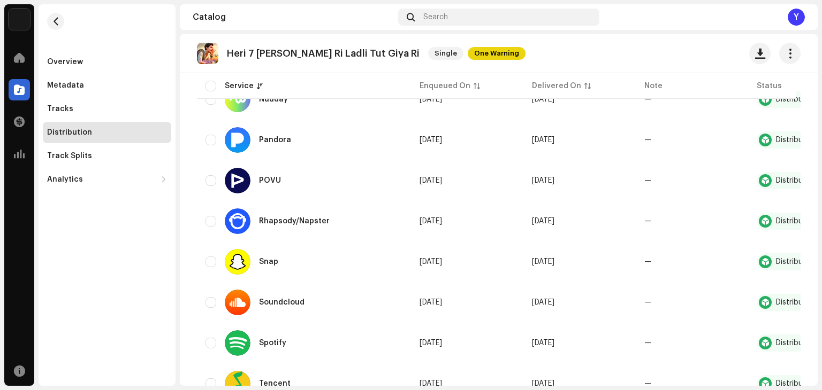
drag, startPoint x: 145, startPoint y: 291, endPoint x: 141, endPoint y: 296, distance: 6.4
drag, startPoint x: 141, startPoint y: 296, endPoint x: 137, endPoint y: 300, distance: 5.7
click at [137, 300] on div "Overview Metadata Tracks Distribution Track Splits Analytics Consumption Engage…" at bounding box center [107, 195] width 137 height 382
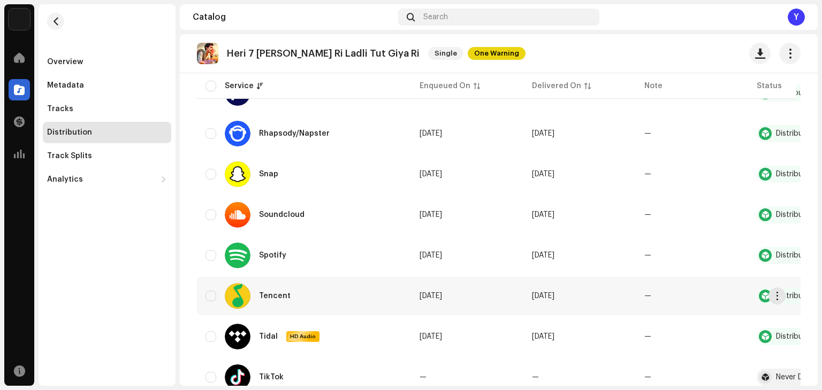
scroll to position [802, 0]
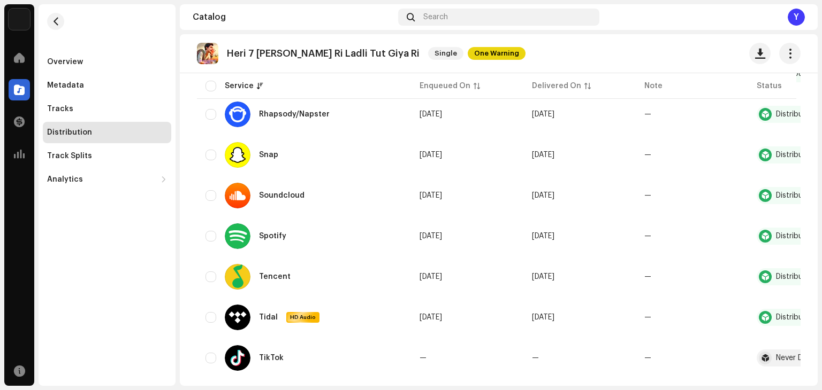
drag, startPoint x: 168, startPoint y: 302, endPoint x: 159, endPoint y: 308, distance: 10.7
click at [159, 308] on div "Overview Metadata Tracks Distribution Track Splits Analytics Consumption Engage…" at bounding box center [107, 195] width 137 height 382
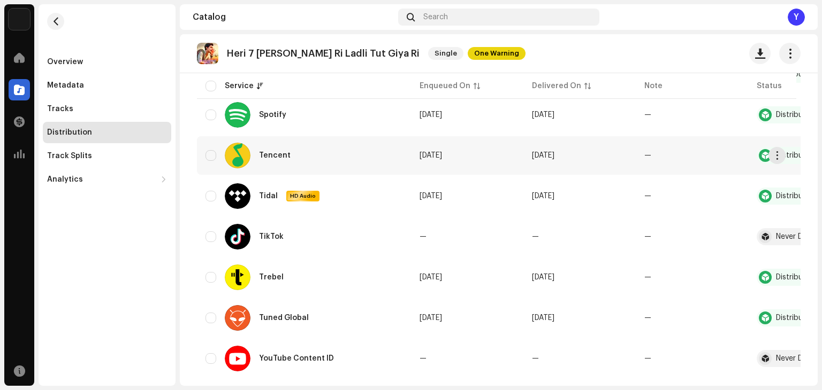
scroll to position [856, 0]
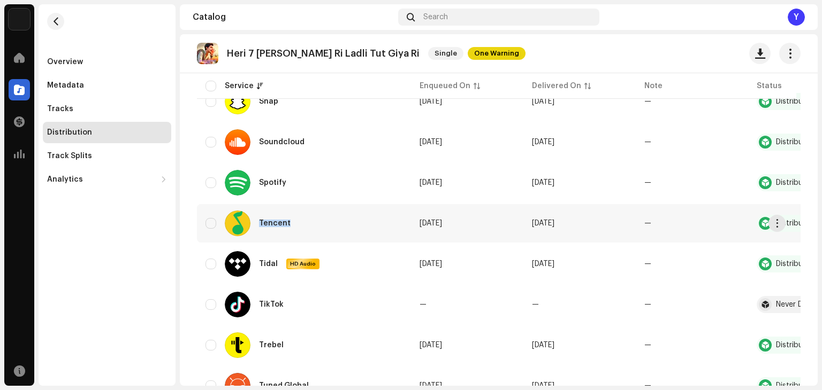
drag, startPoint x: 259, startPoint y: 223, endPoint x: 293, endPoint y: 219, distance: 34.4
click at [293, 219] on div "Tencent" at bounding box center [262, 224] width 74 height 26
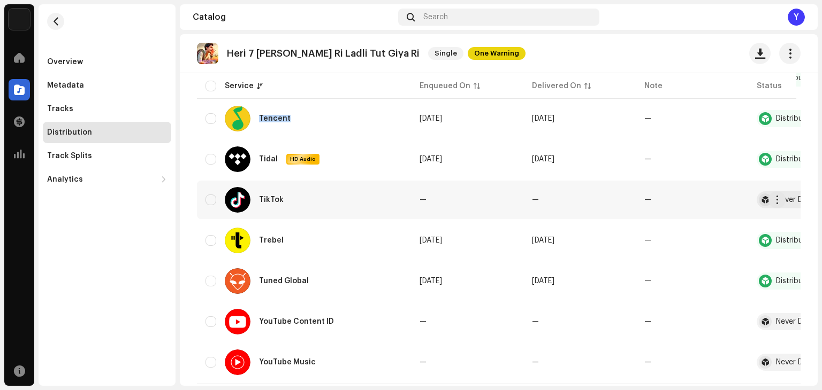
scroll to position [963, 0]
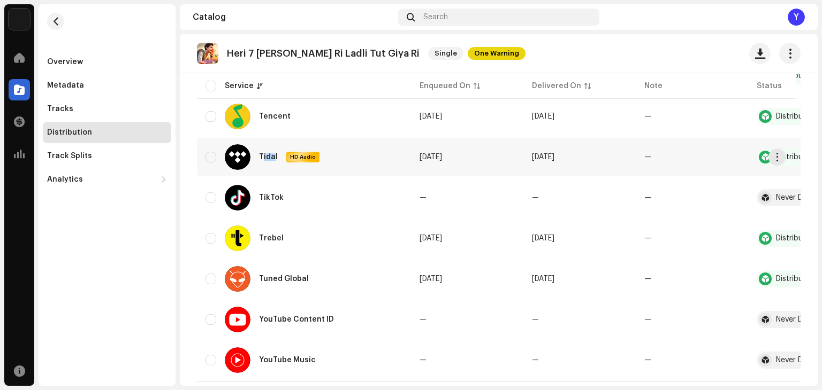
drag, startPoint x: 262, startPoint y: 155, endPoint x: 261, endPoint y: 161, distance: 6.5
click at [270, 159] on div "Tidal" at bounding box center [268, 157] width 19 height 7
click at [276, 163] on div "Tidal HD Audio" at bounding box center [272, 157] width 95 height 26
click at [242, 55] on p "Heri 7 [PERSON_NAME] Ri Ladli Tut Giya Ri" at bounding box center [323, 53] width 193 height 11
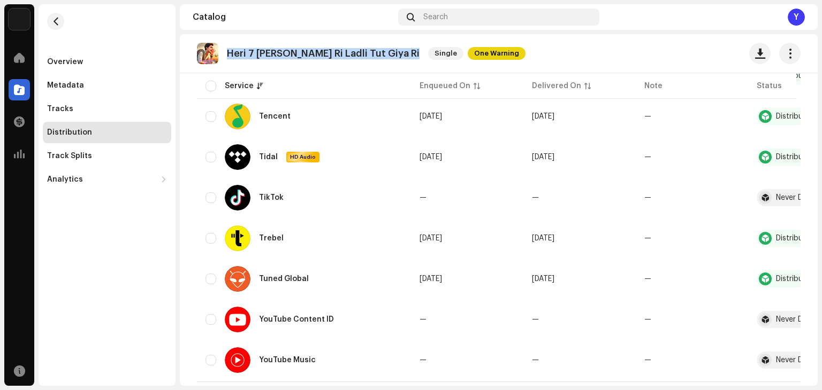
click at [242, 55] on p "Heri 7 [PERSON_NAME] Ri Ladli Tut Giya Ri" at bounding box center [323, 53] width 193 height 11
click at [60, 26] on button "button" at bounding box center [55, 21] width 17 height 17
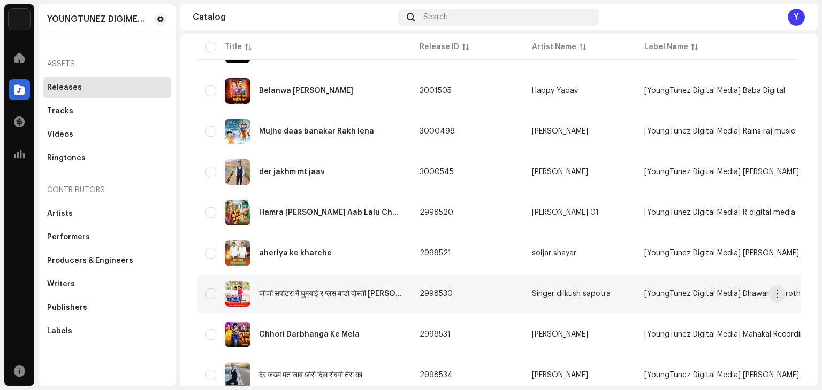
scroll to position [748, 0]
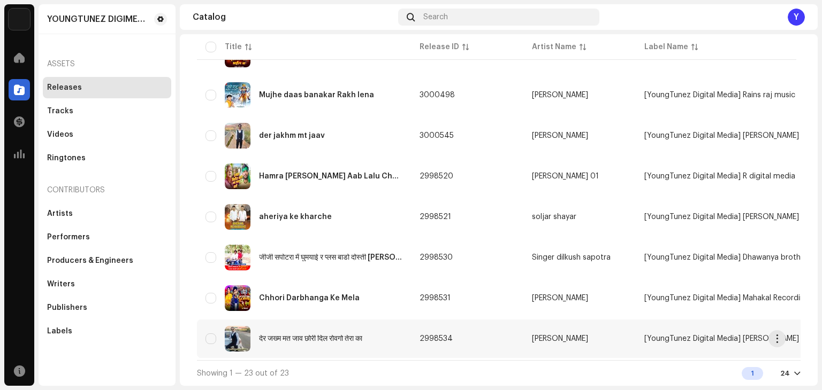
click at [278, 326] on div "देर जख्म मत जाव छोरी दिल रोवगो तेरा का" at bounding box center [303, 339] width 197 height 26
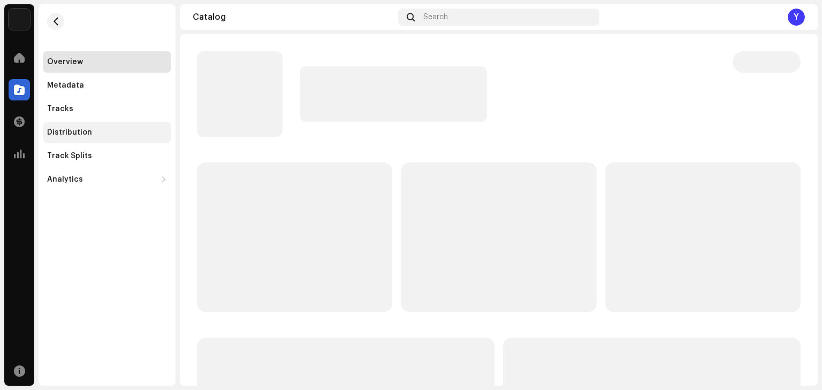
click at [82, 136] on div "Distribution" at bounding box center [69, 132] width 45 height 9
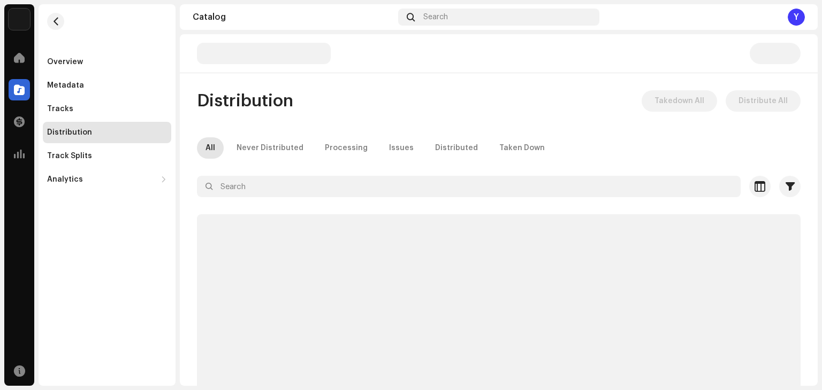
drag, startPoint x: 174, startPoint y: 223, endPoint x: 163, endPoint y: 220, distance: 11.5
click at [150, 233] on div "Overview Metadata Tracks Distribution Track Splits Analytics Consumption Engage…" at bounding box center [107, 195] width 137 height 382
drag, startPoint x: 338, startPoint y: 96, endPoint x: 303, endPoint y: 92, distance: 34.4
click at [303, 92] on div "Distribution Takedown All Distribute All" at bounding box center [498, 100] width 603 height 21
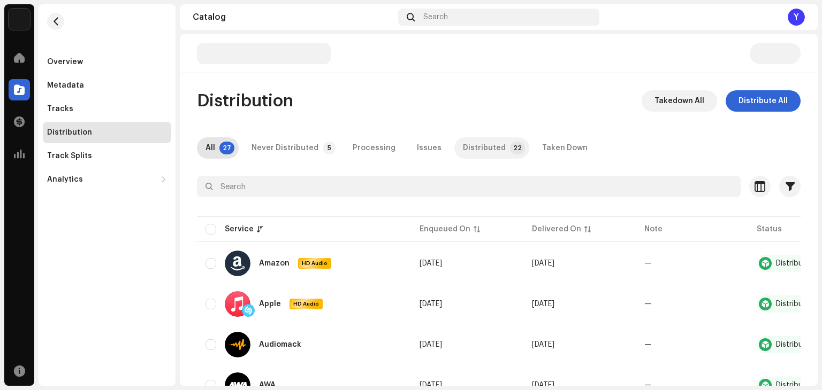
click at [464, 152] on div "Distributed" at bounding box center [484, 147] width 43 height 21
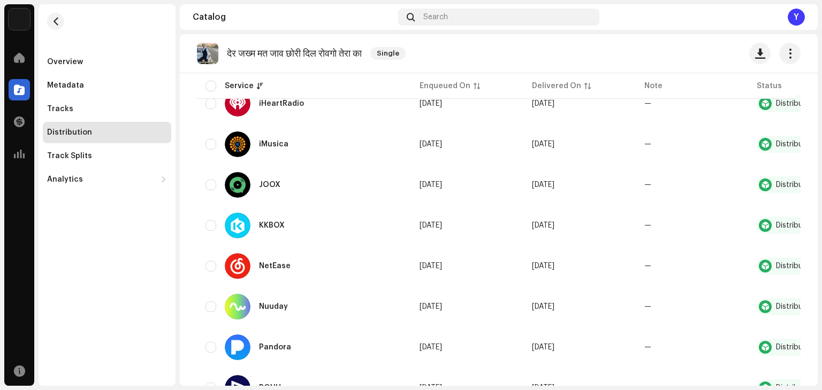
scroll to position [321, 0]
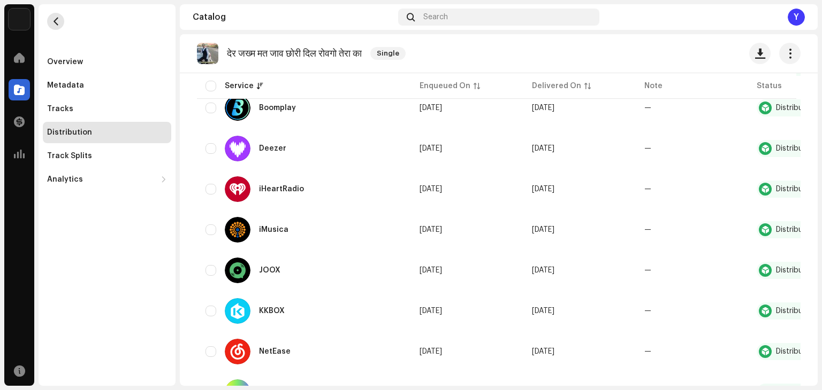
click at [55, 22] on span "button" at bounding box center [56, 21] width 8 height 9
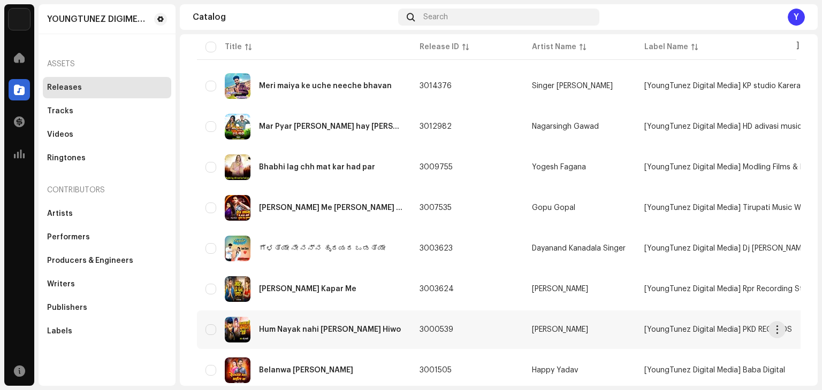
scroll to position [748, 0]
